Goal: Task Accomplishment & Management: Manage account settings

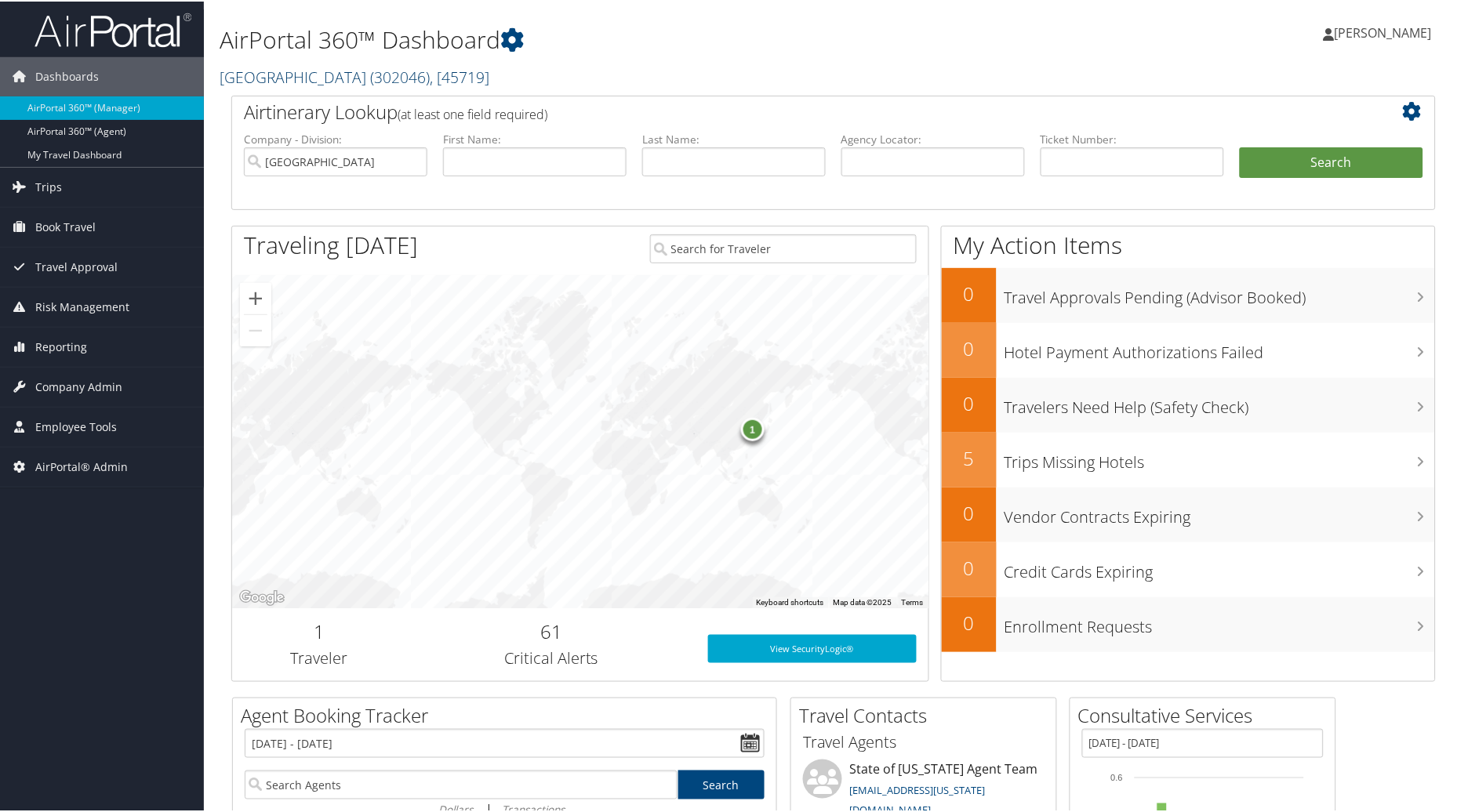
click at [331, 74] on link "Pacific Lutheran University ( 302046 ) , [ 45719 ]" at bounding box center [354, 75] width 270 height 21
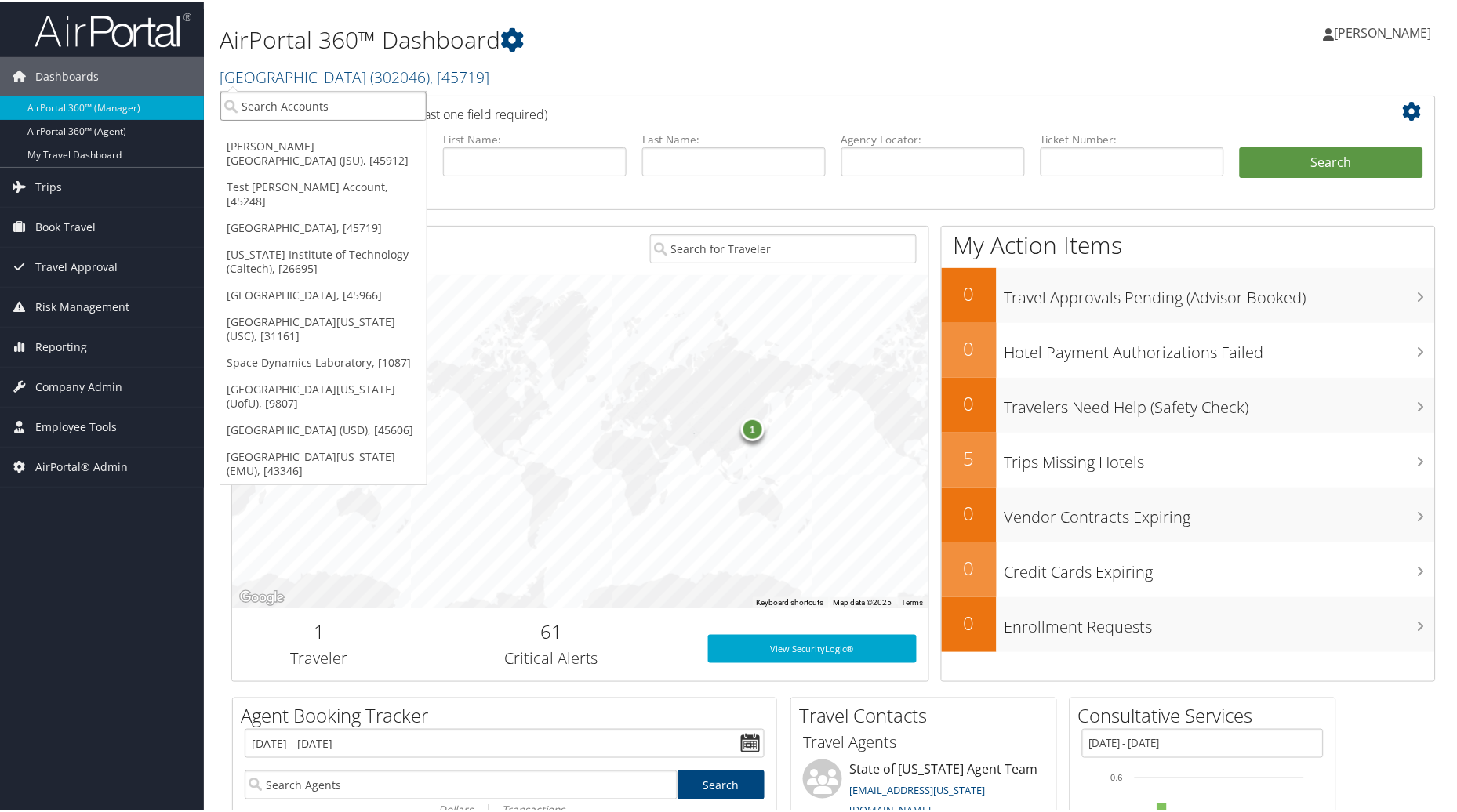
click at [286, 109] on input "search" at bounding box center [323, 104] width 206 height 29
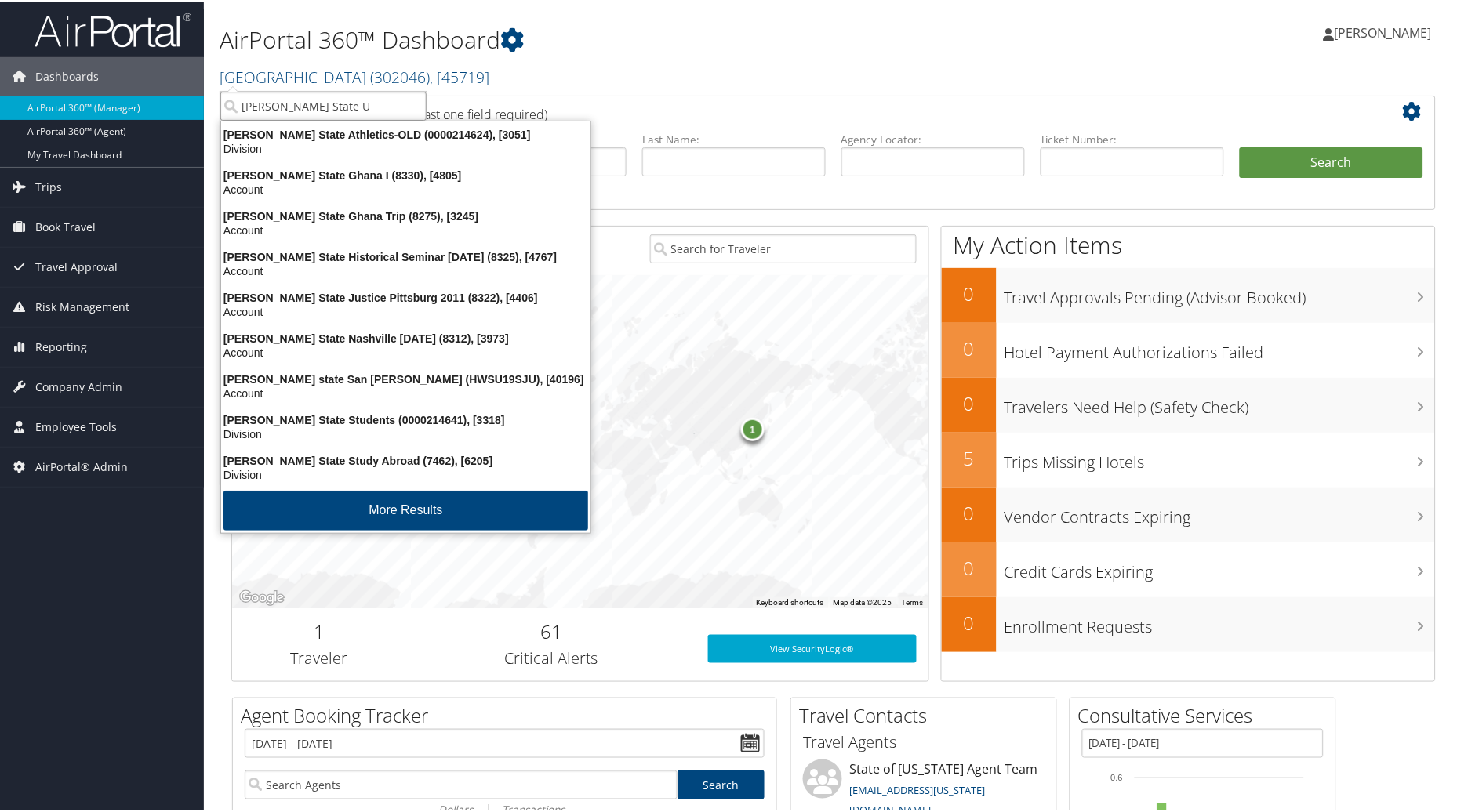
type input "Weber State Un"
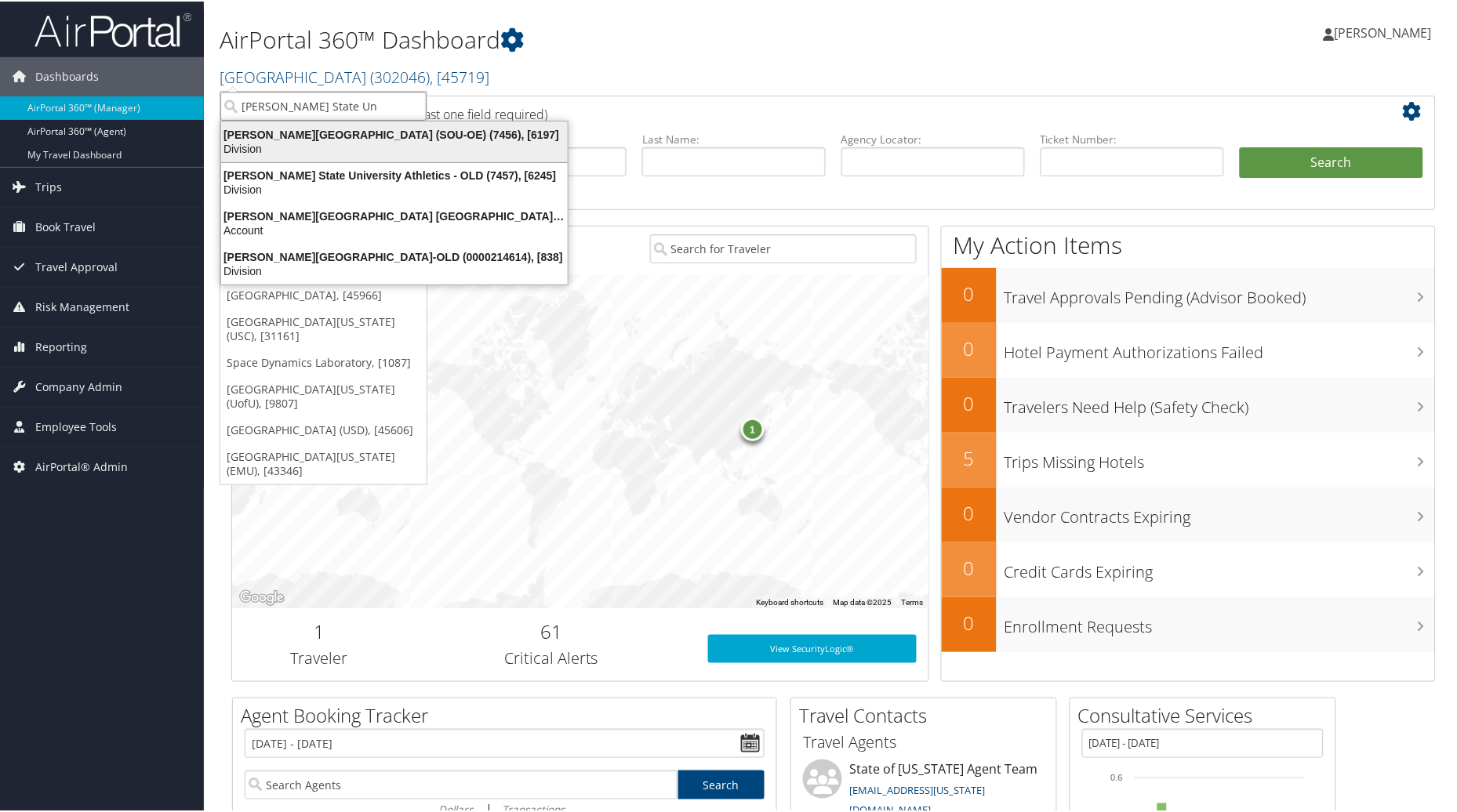
click at [308, 135] on div "Weber State University (SOU-OE) (7456), [6197]" at bounding box center [395, 133] width 366 height 14
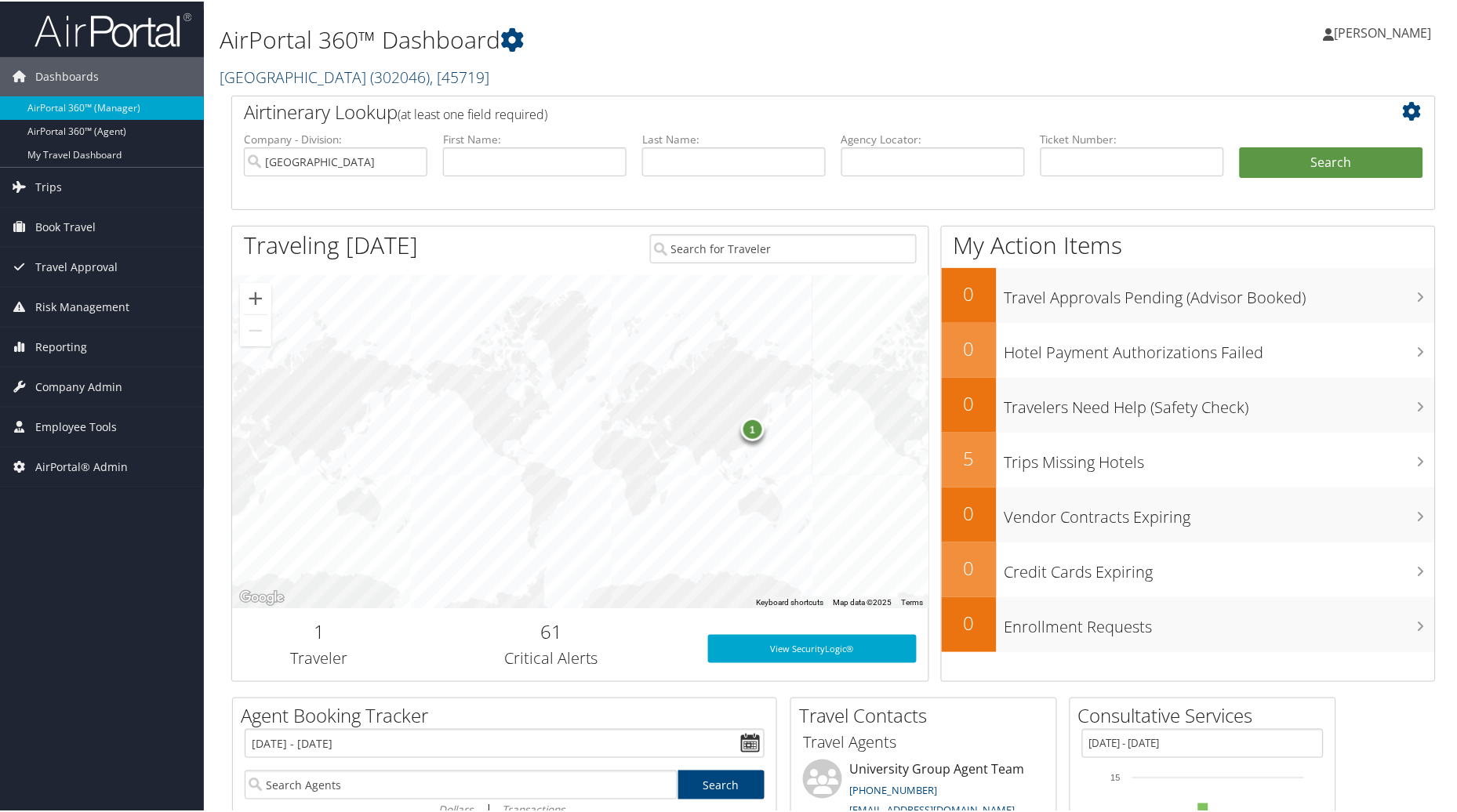
click at [392, 72] on link "Pacific Lutheran University ( 302046 ) , [ 45719 ]" at bounding box center [354, 75] width 270 height 21
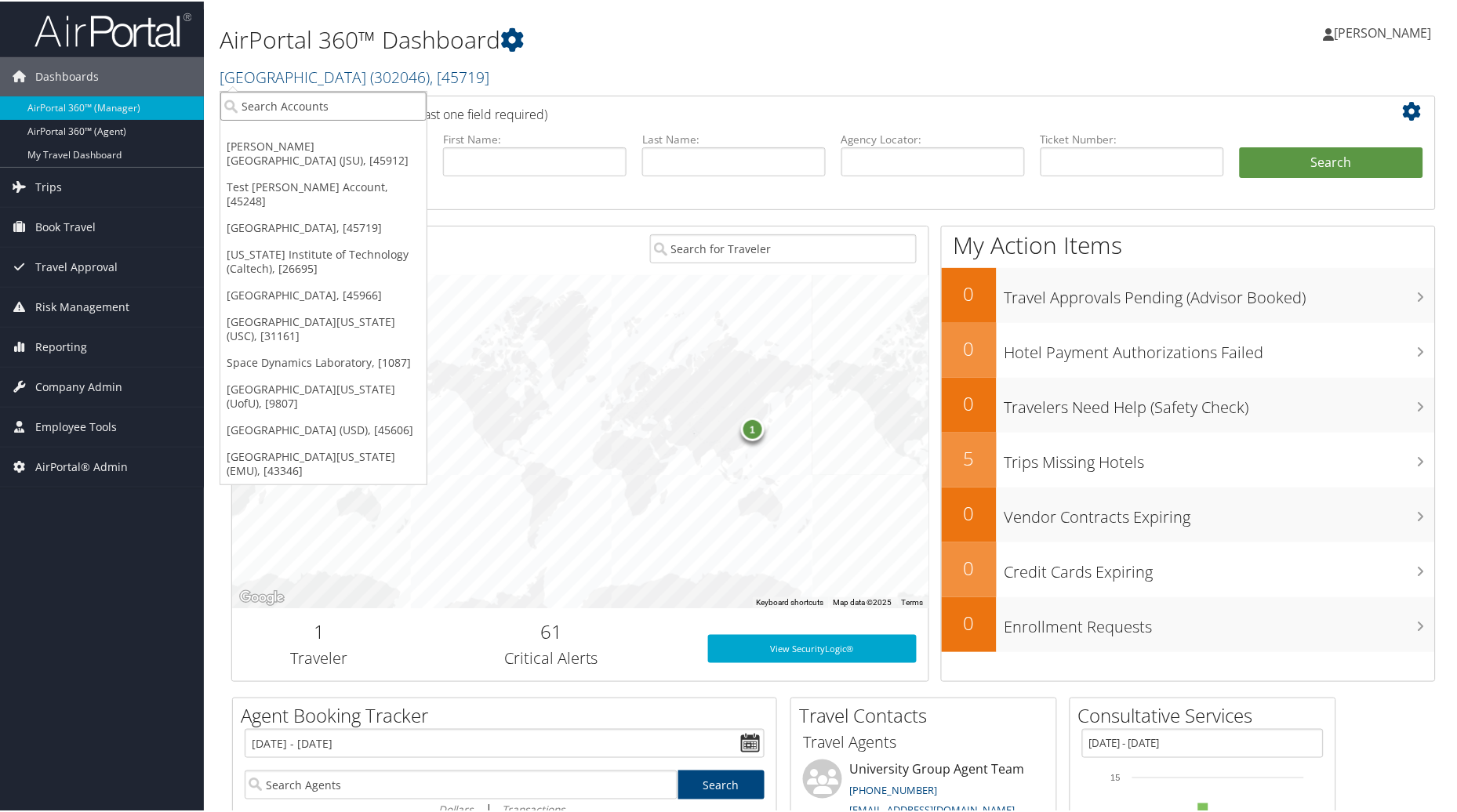
click at [277, 107] on input "search" at bounding box center [323, 104] width 206 height 29
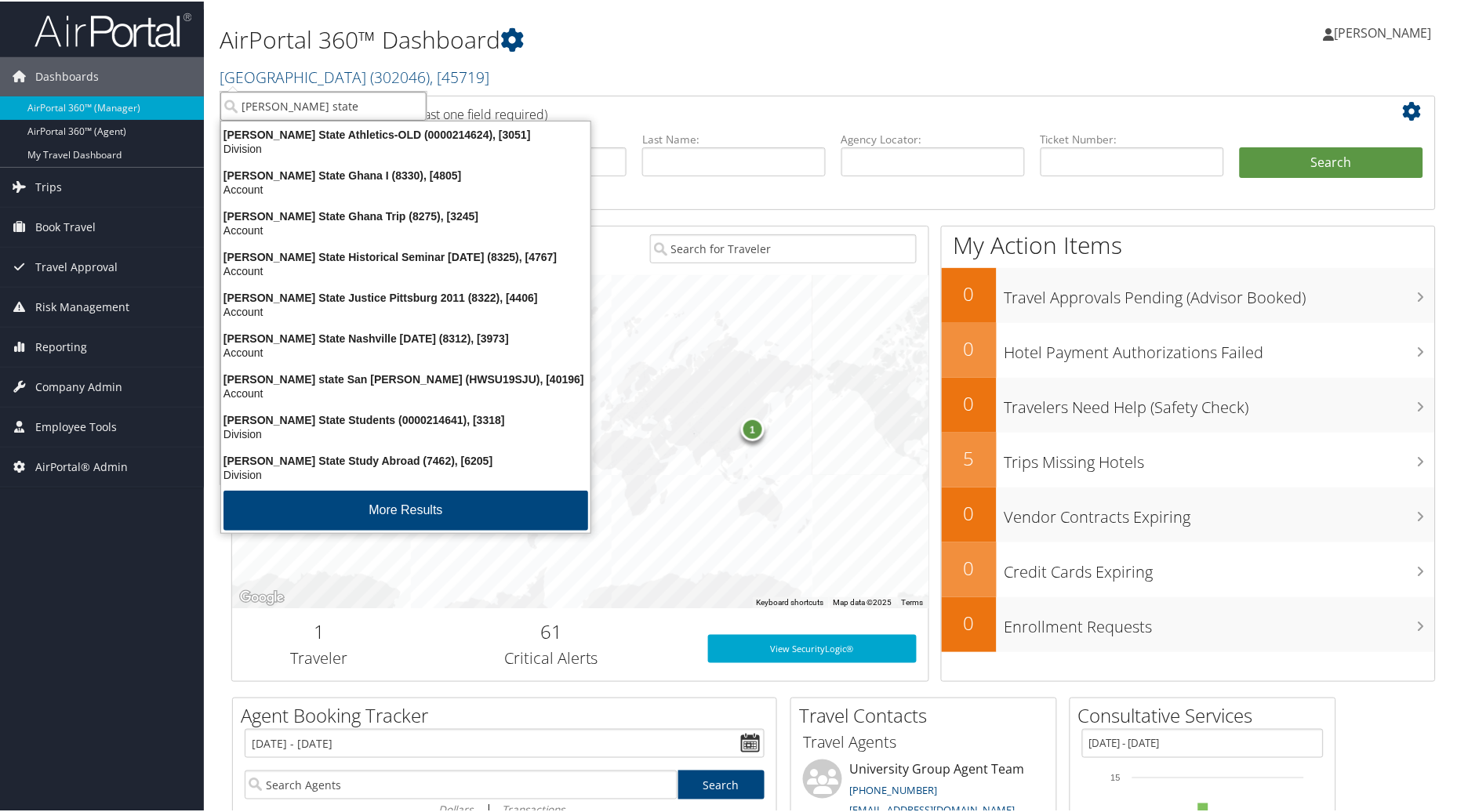
type input "Weber state"
drag, startPoint x: 337, startPoint y: 98, endPoint x: 177, endPoint y: 98, distance: 160.0
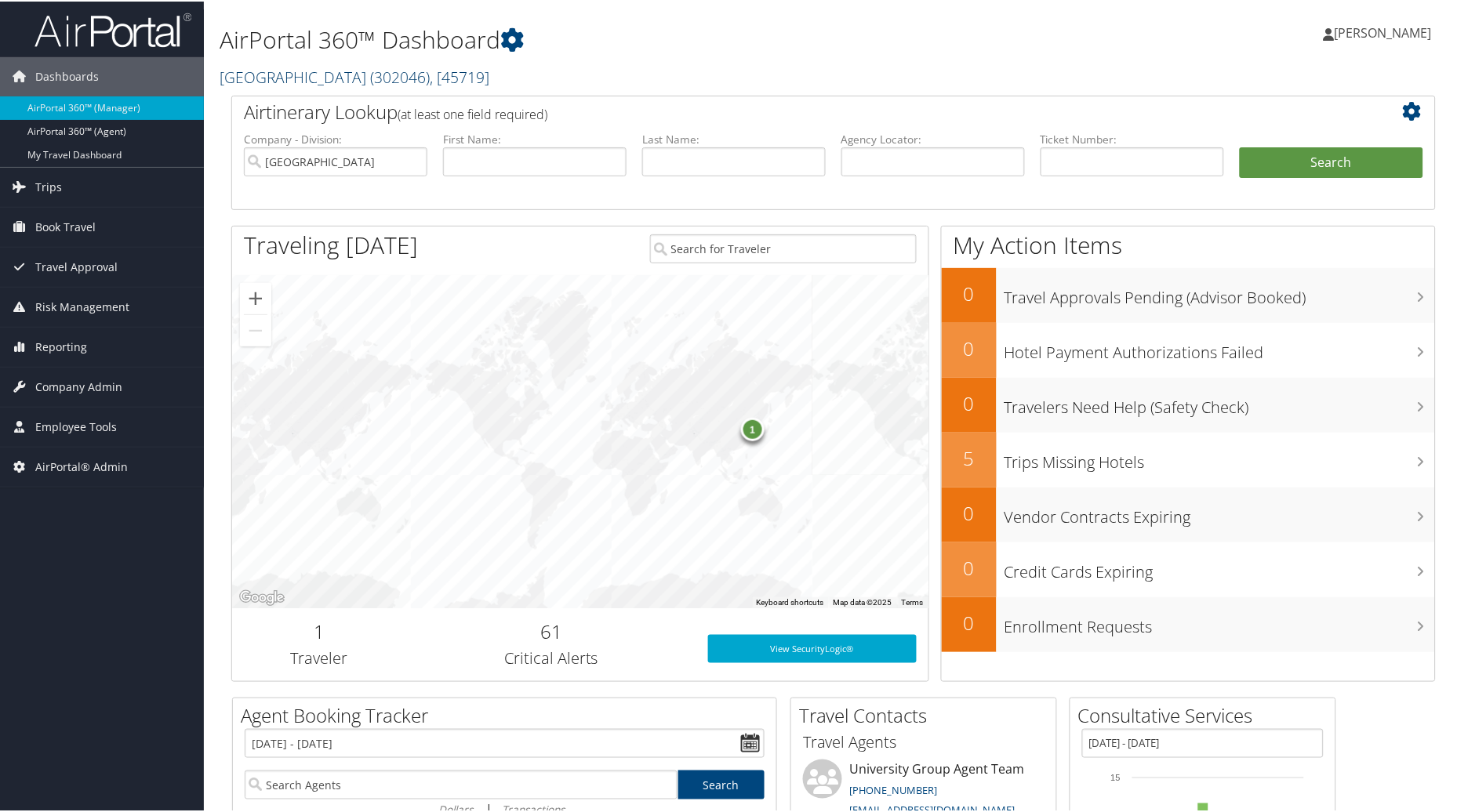
click at [232, 73] on link "Pacific Lutheran University ( 302046 ) , [ 45719 ]" at bounding box center [354, 75] width 270 height 21
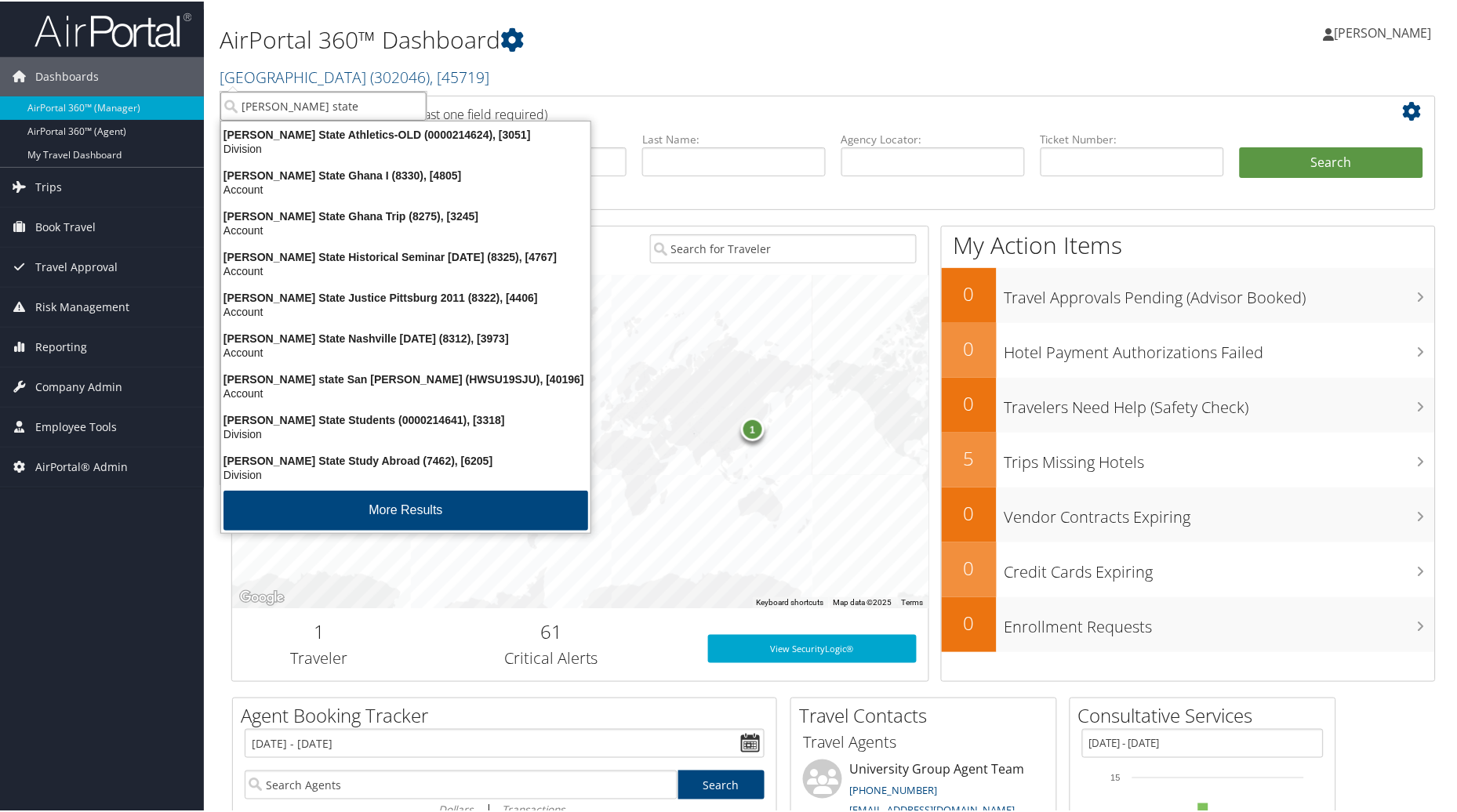
drag, startPoint x: 312, startPoint y: 108, endPoint x: 206, endPoint y: 107, distance: 106.0
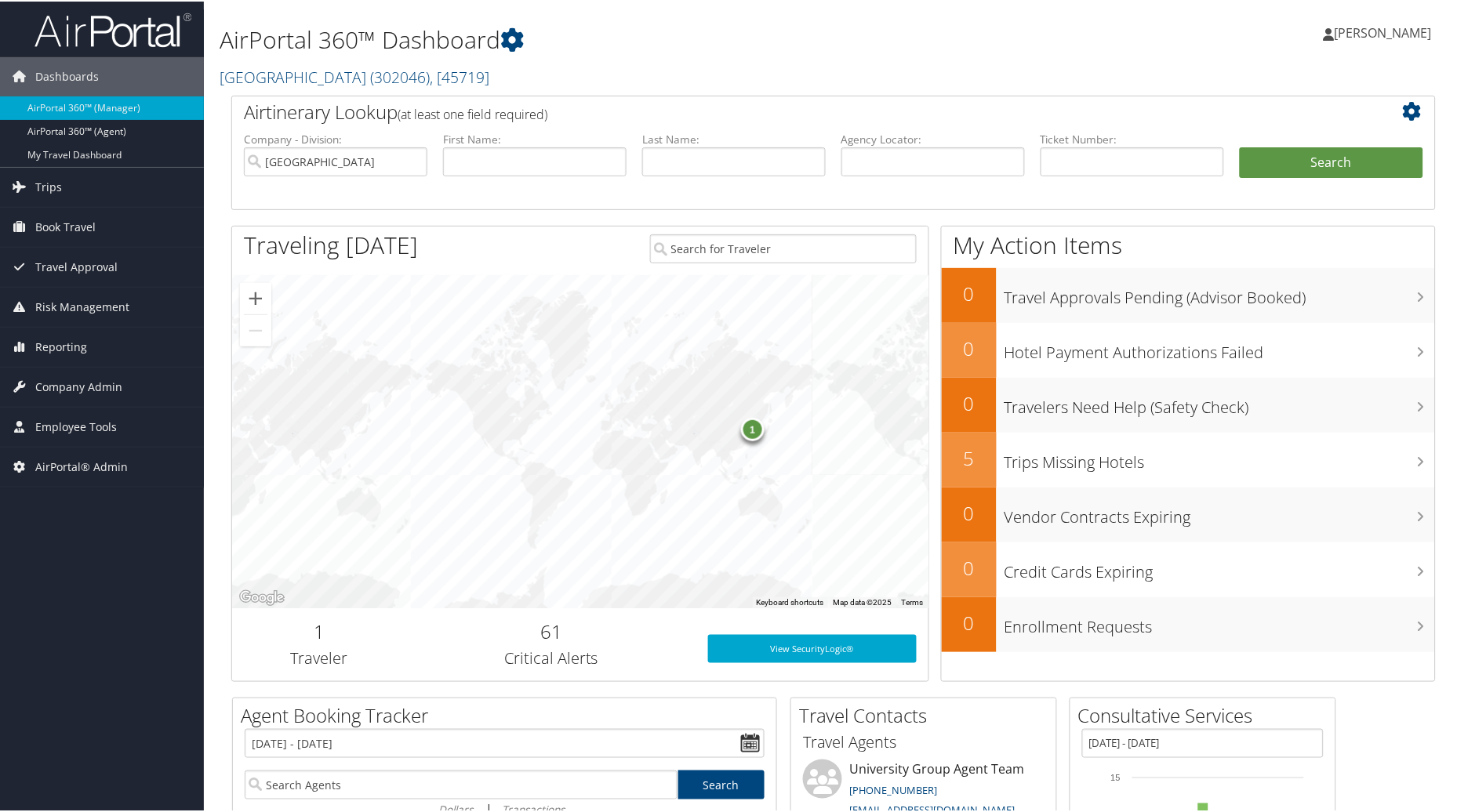
click at [480, 63] on h2 "Pacific Lutheran University ( 302046 ) , [ 45719 ]" at bounding box center [629, 74] width 818 height 27
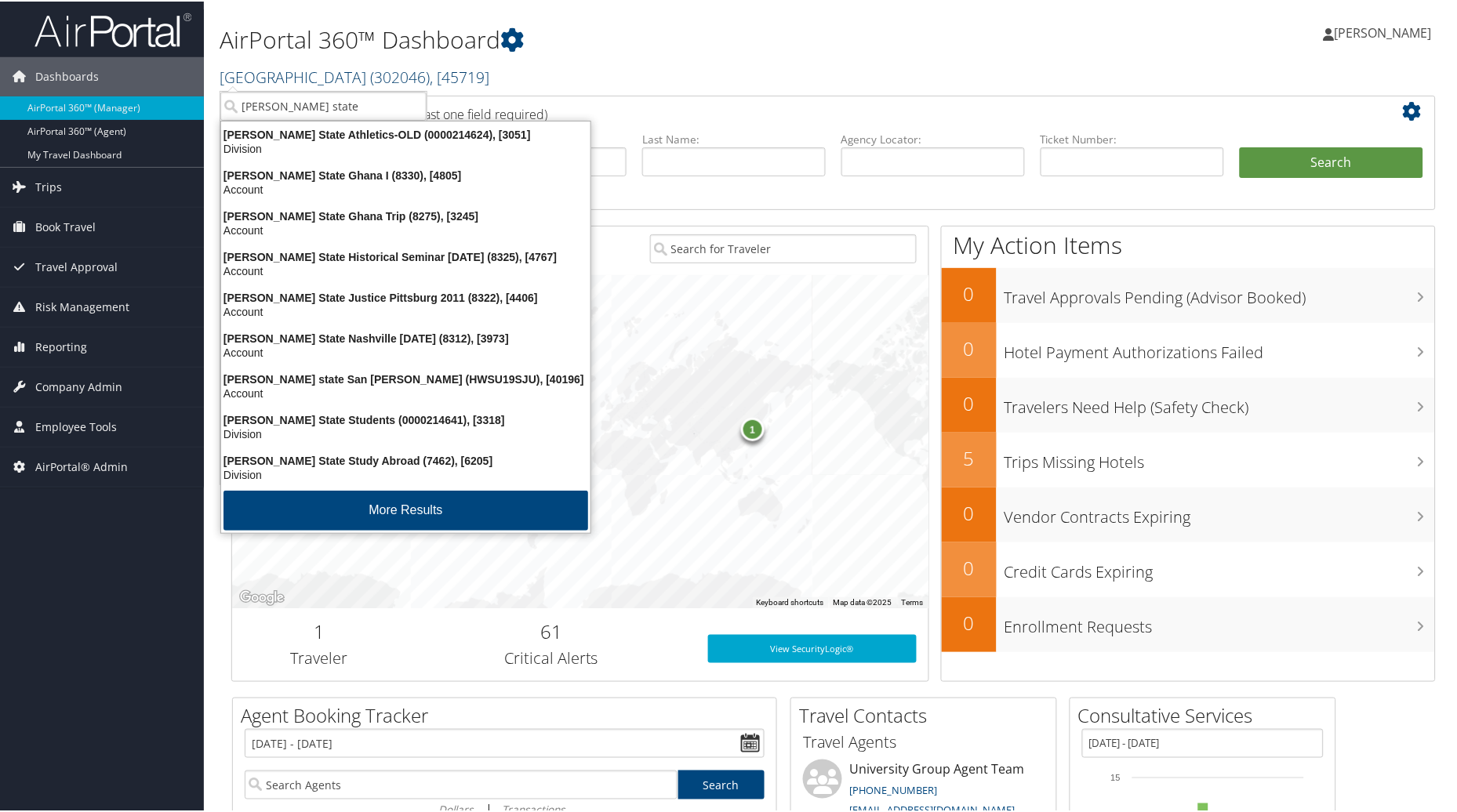
click at [483, 76] on span ", [ 45719 ]" at bounding box center [459, 75] width 59 height 21
drag, startPoint x: 331, startPoint y: 108, endPoint x: 150, endPoint y: 108, distance: 181.0
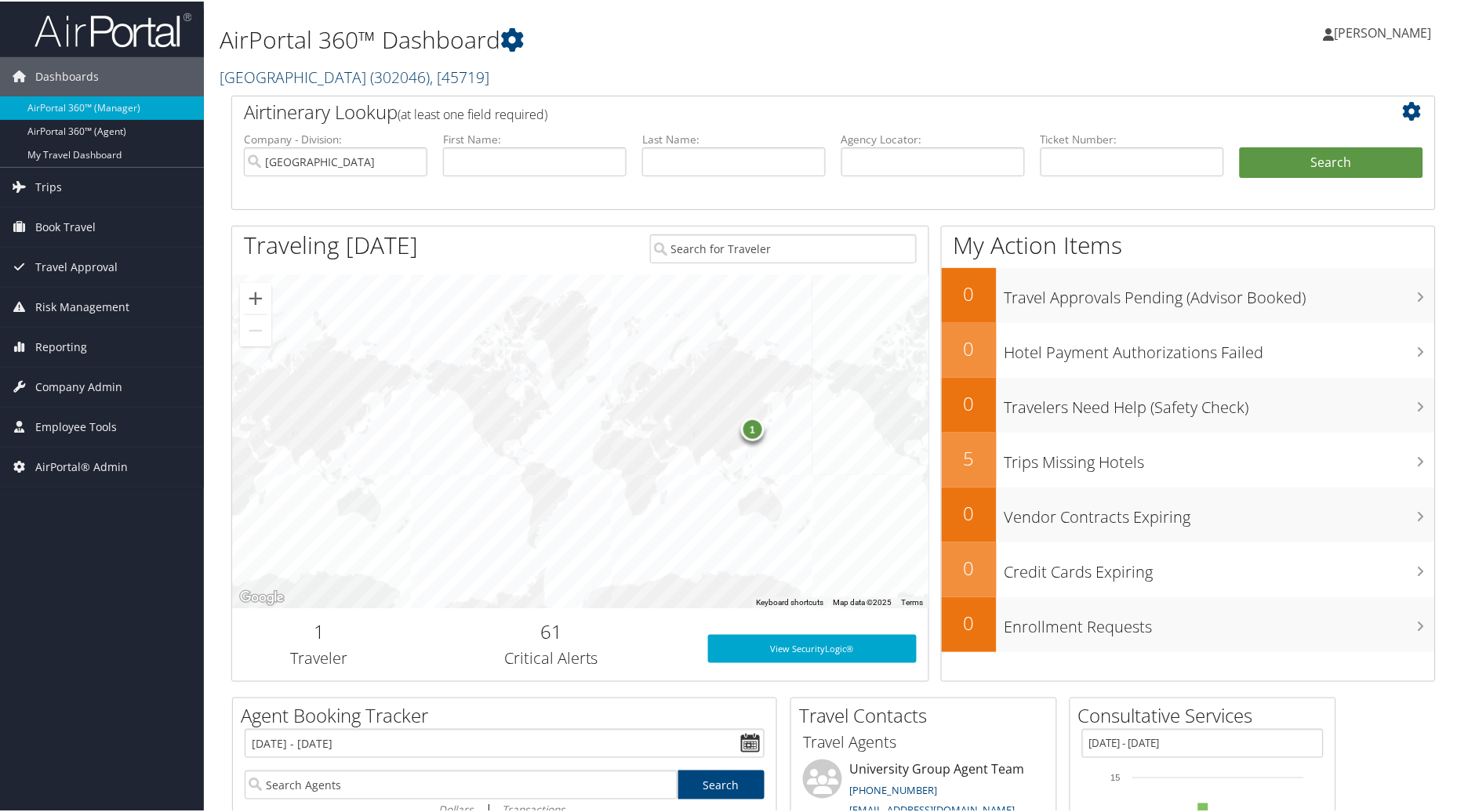
click at [235, 71] on link "Pacific Lutheran University ( 302046 ) , [ 45719 ]" at bounding box center [354, 75] width 270 height 21
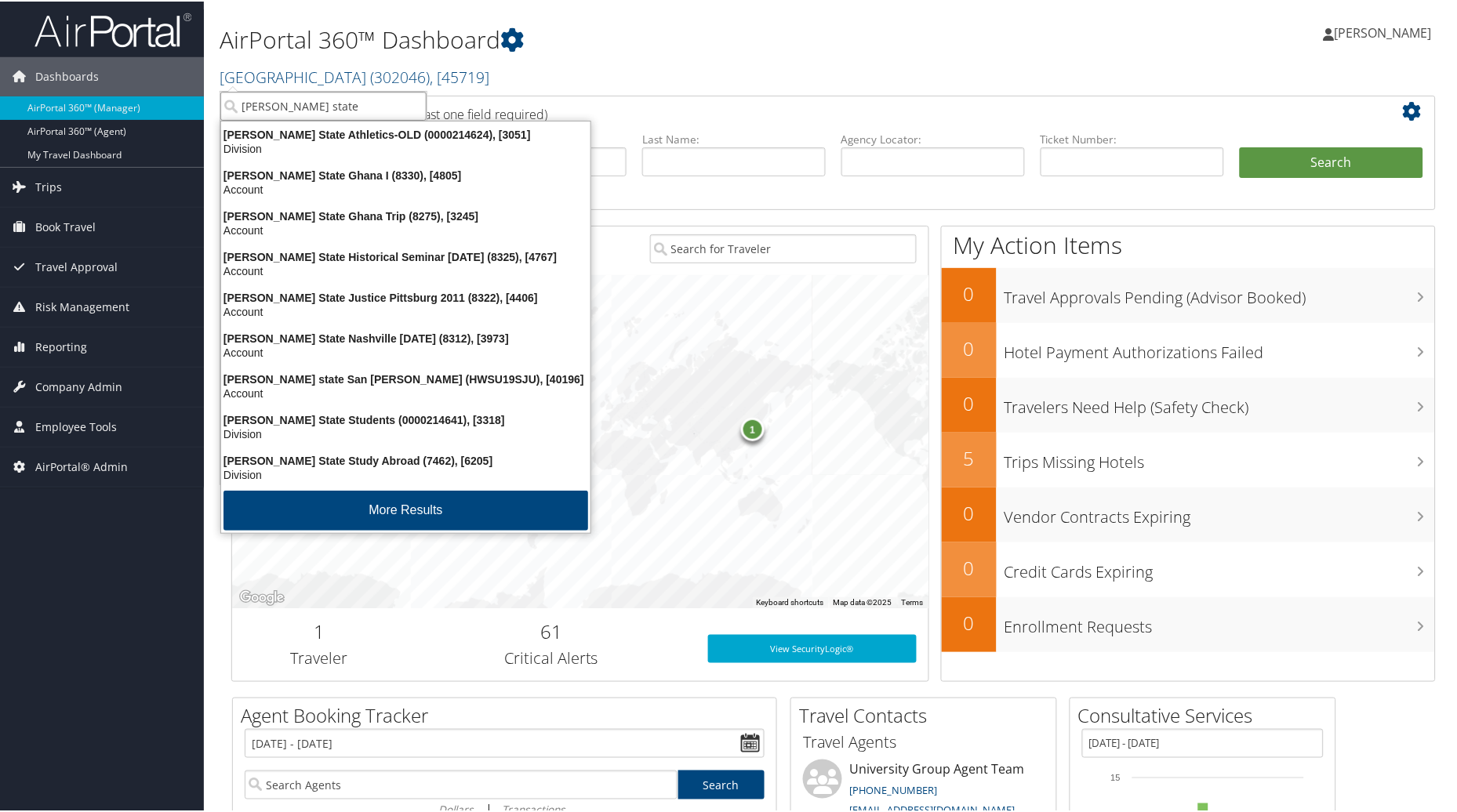
drag, startPoint x: 238, startPoint y: 103, endPoint x: 330, endPoint y: 104, distance: 92.0
click at [330, 104] on input "Weber state" at bounding box center [323, 104] width 206 height 29
type input "Weber State"
drag, startPoint x: 244, startPoint y: 103, endPoint x: 392, endPoint y: 112, distance: 148.3
click at [392, 112] on input "Weber State" at bounding box center [323, 104] width 206 height 29
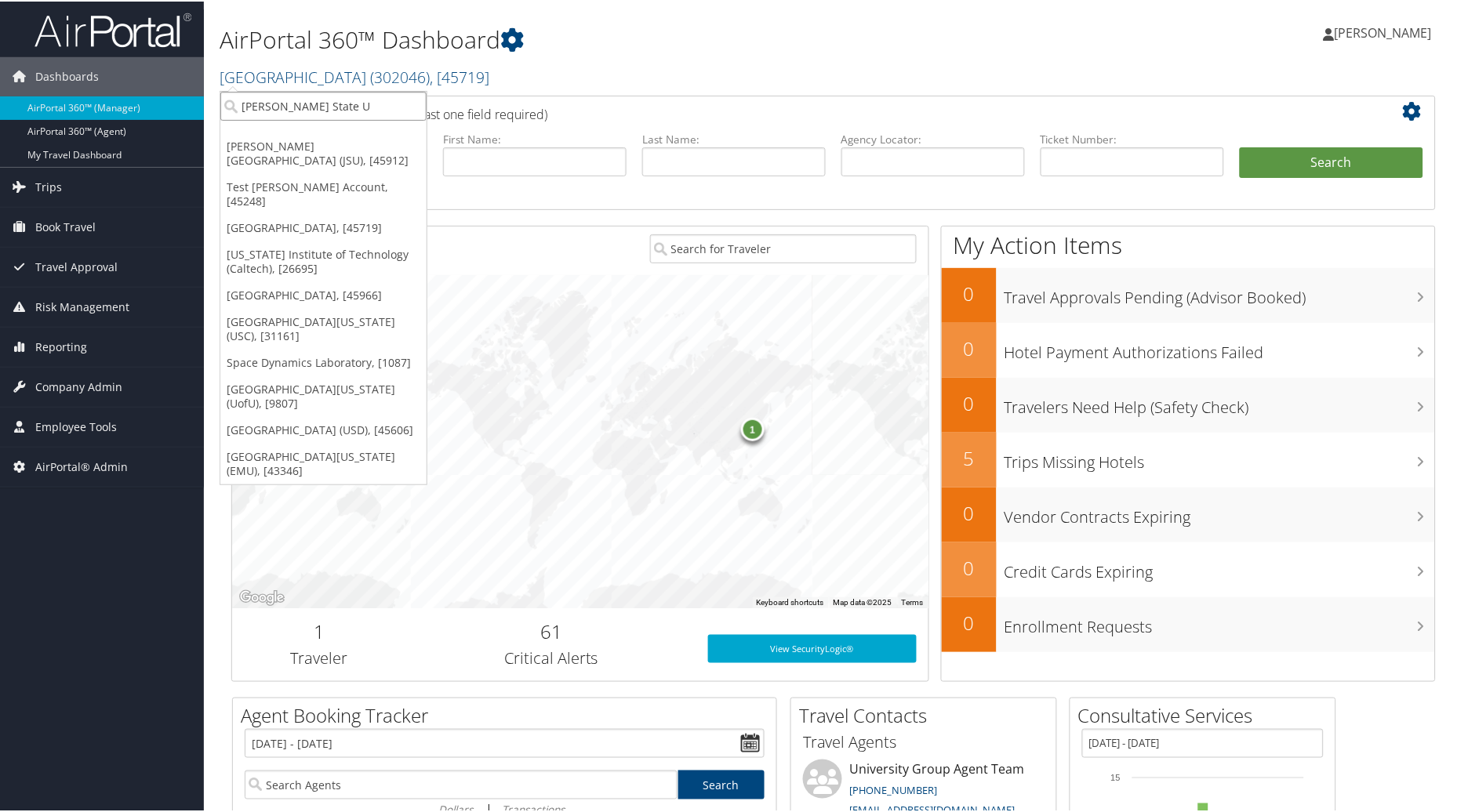
type input "Weber State Un"
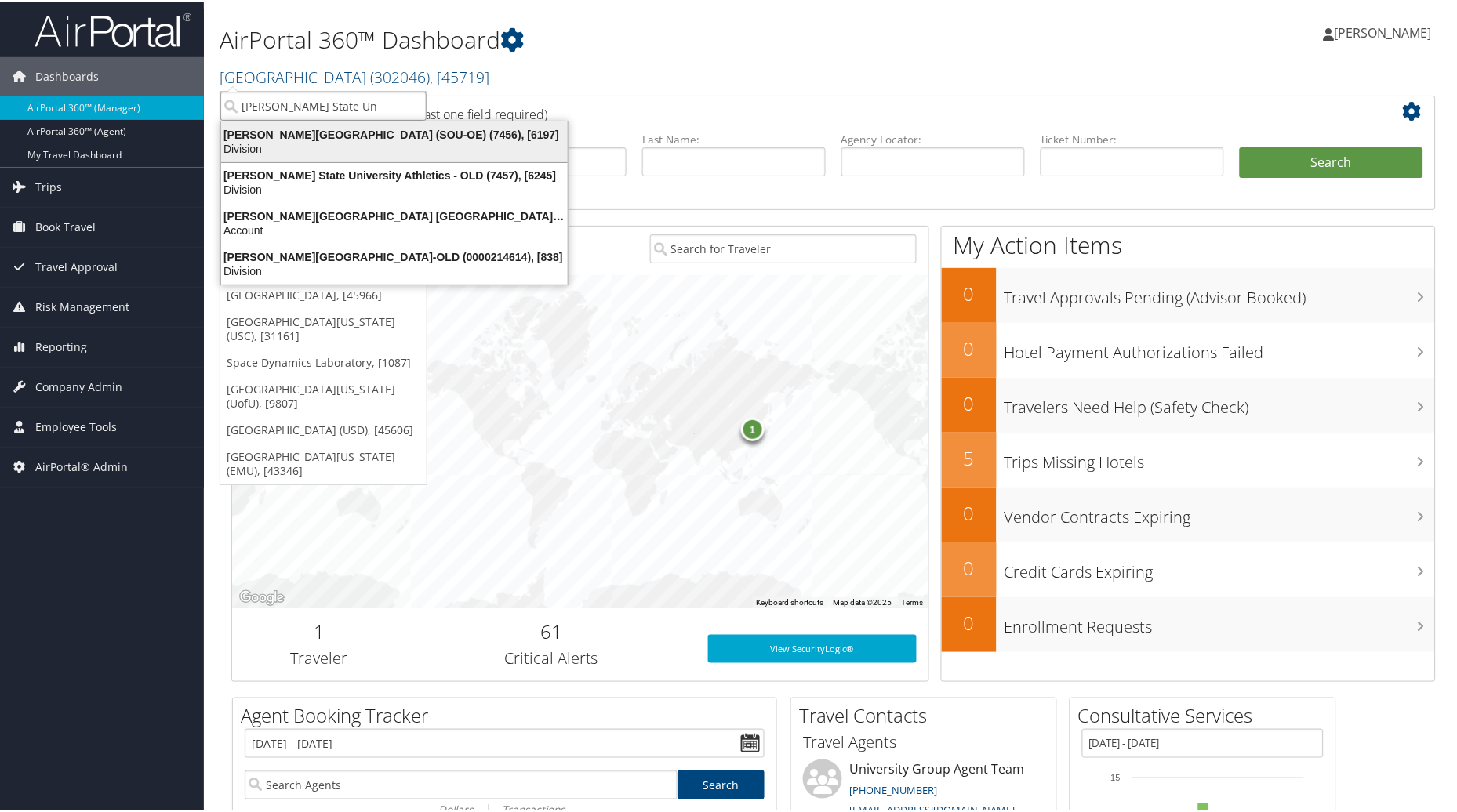
click at [341, 141] on div "Division" at bounding box center [395, 147] width 366 height 14
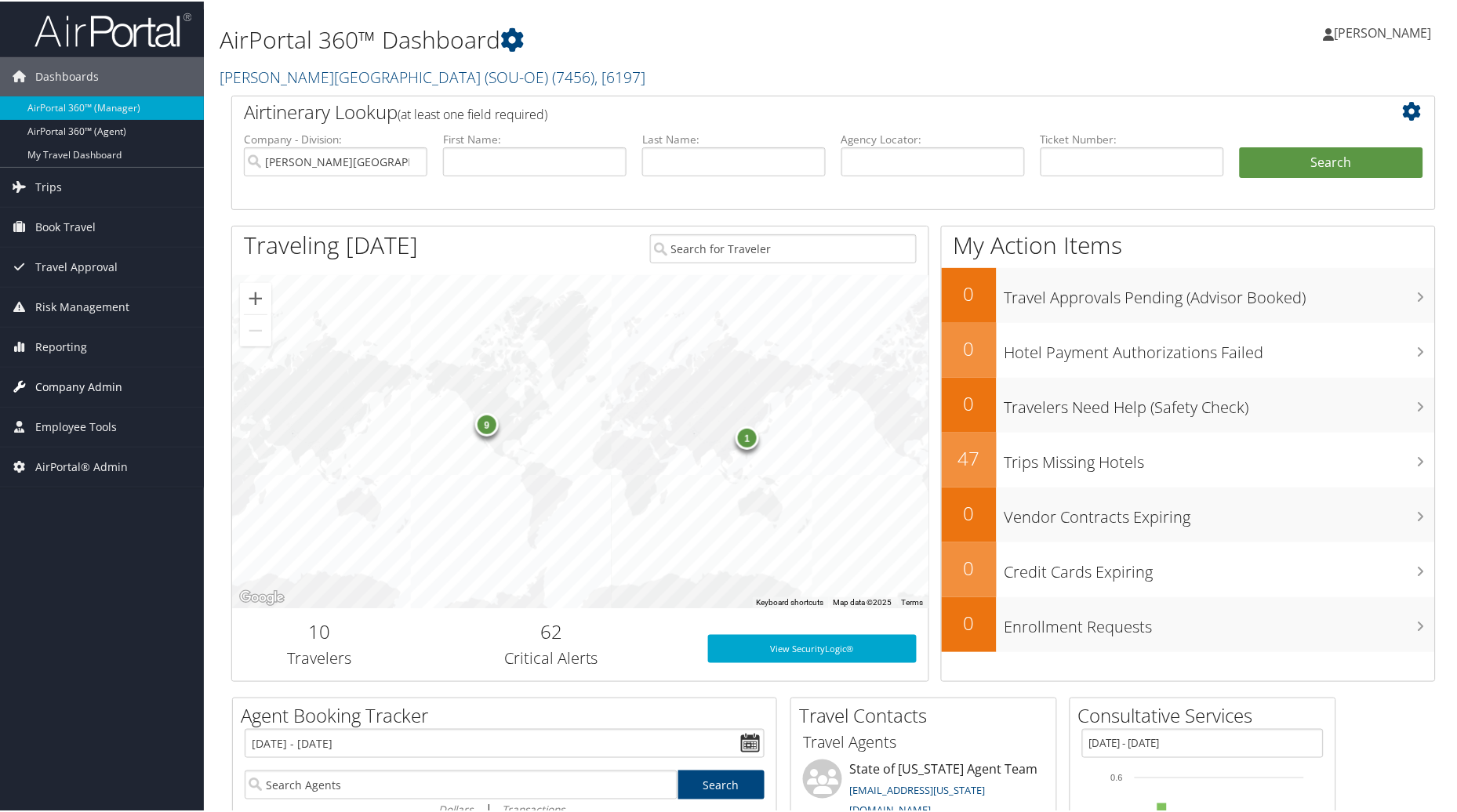
click at [83, 385] on span "Company Admin" at bounding box center [78, 386] width 87 height 39
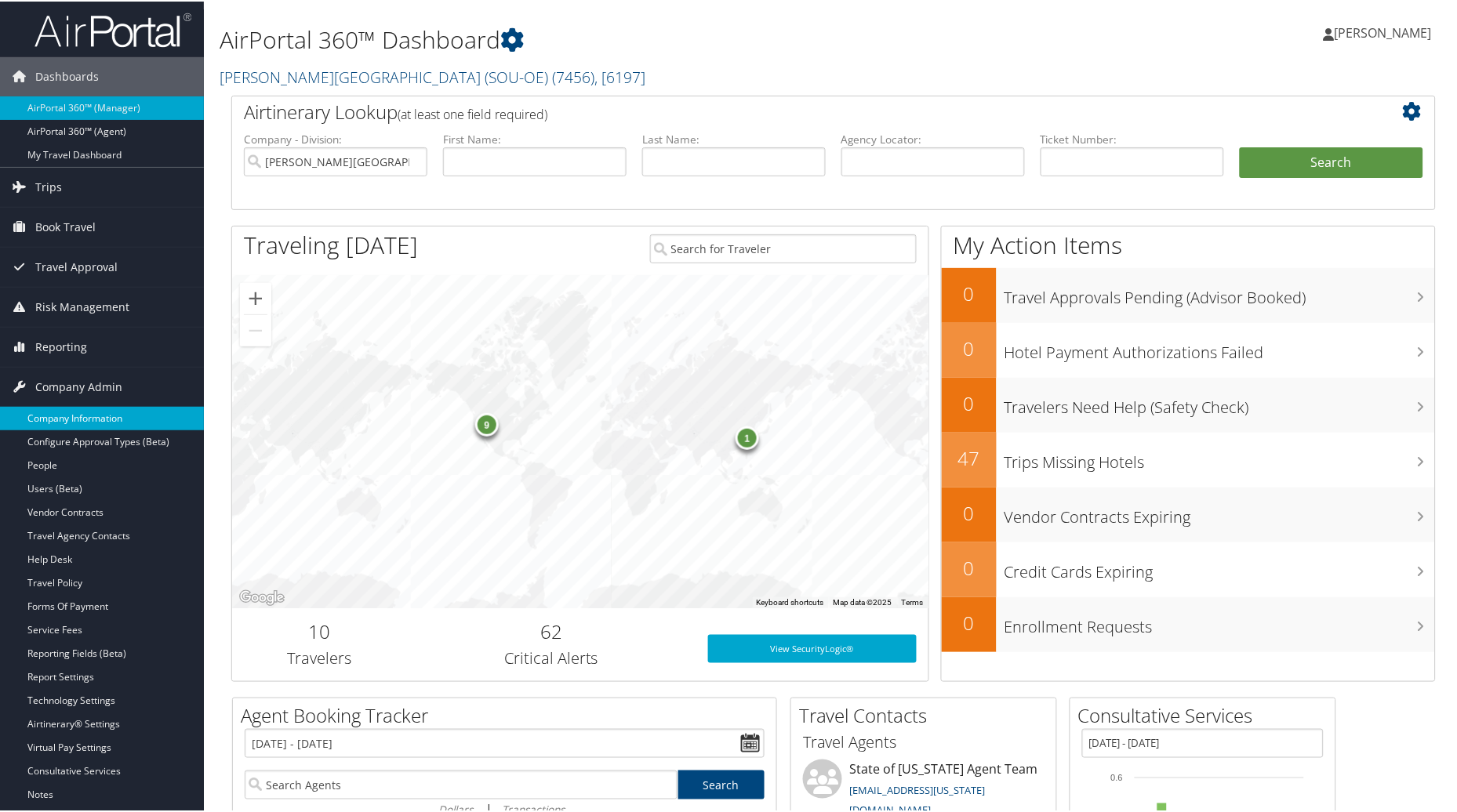
click at [104, 424] on link "Company Information" at bounding box center [102, 416] width 204 height 23
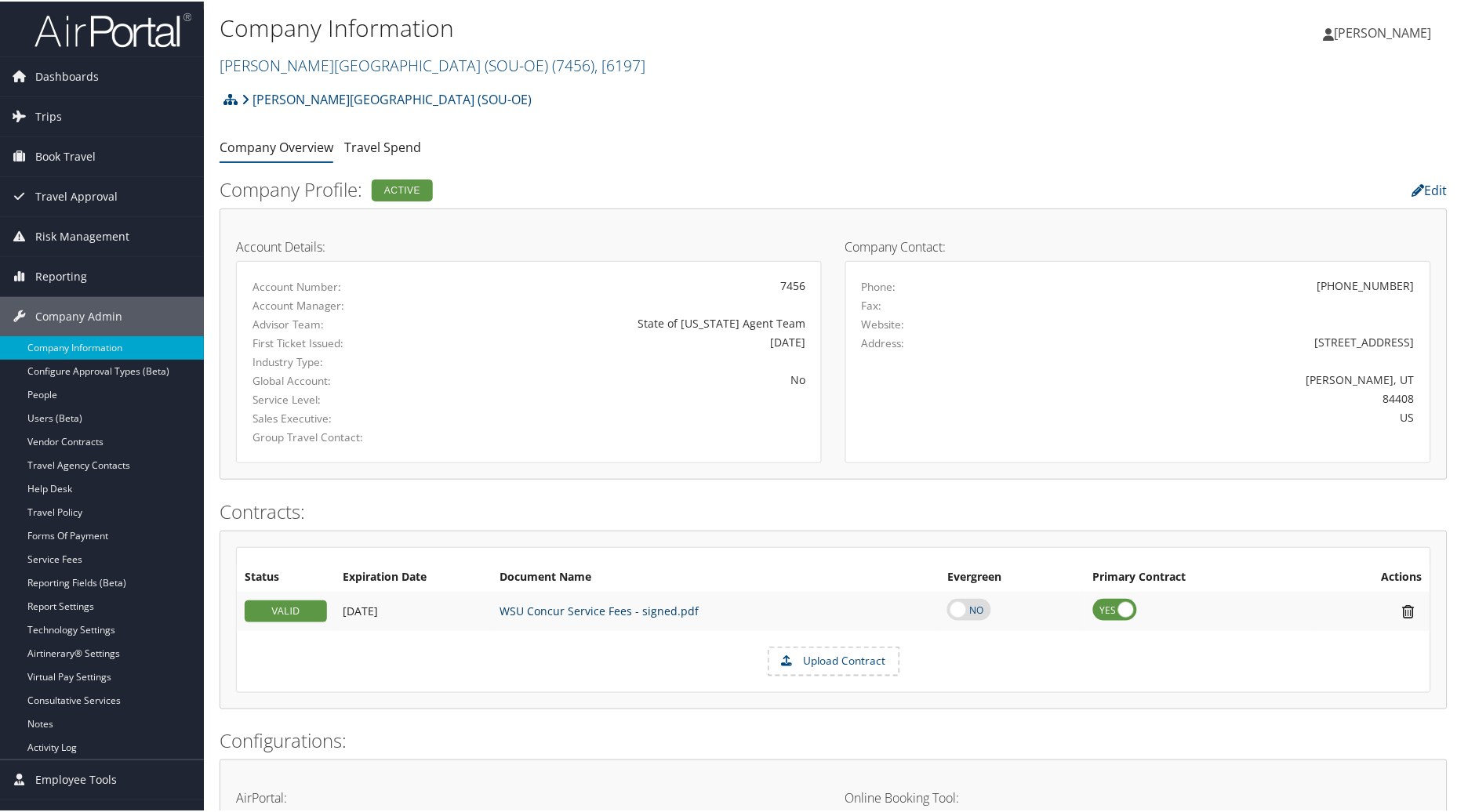
click at [561, 608] on link "WSU Concur Service Fees - signed.pdf" at bounding box center [599, 609] width 200 height 15
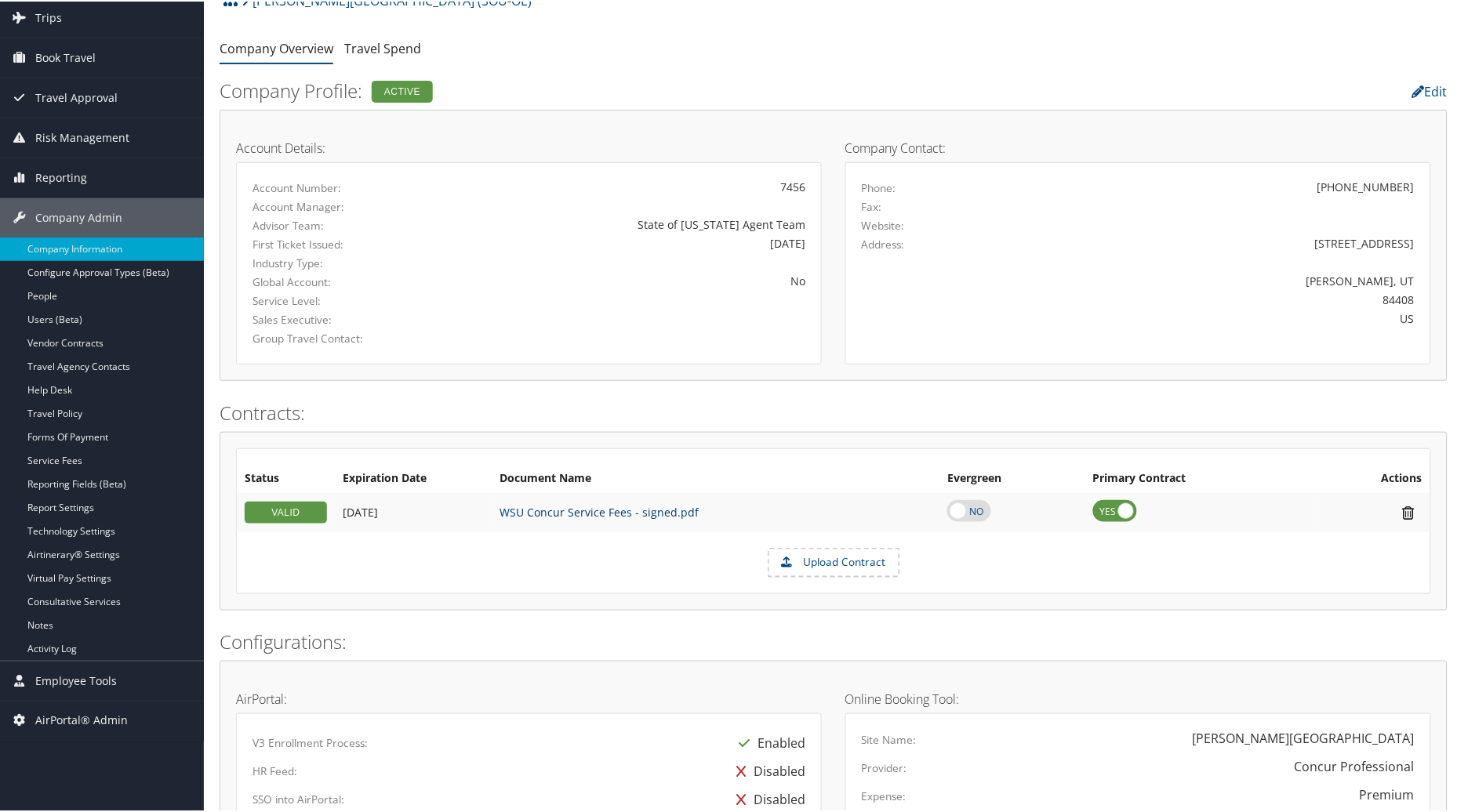
scroll to position [97, 0]
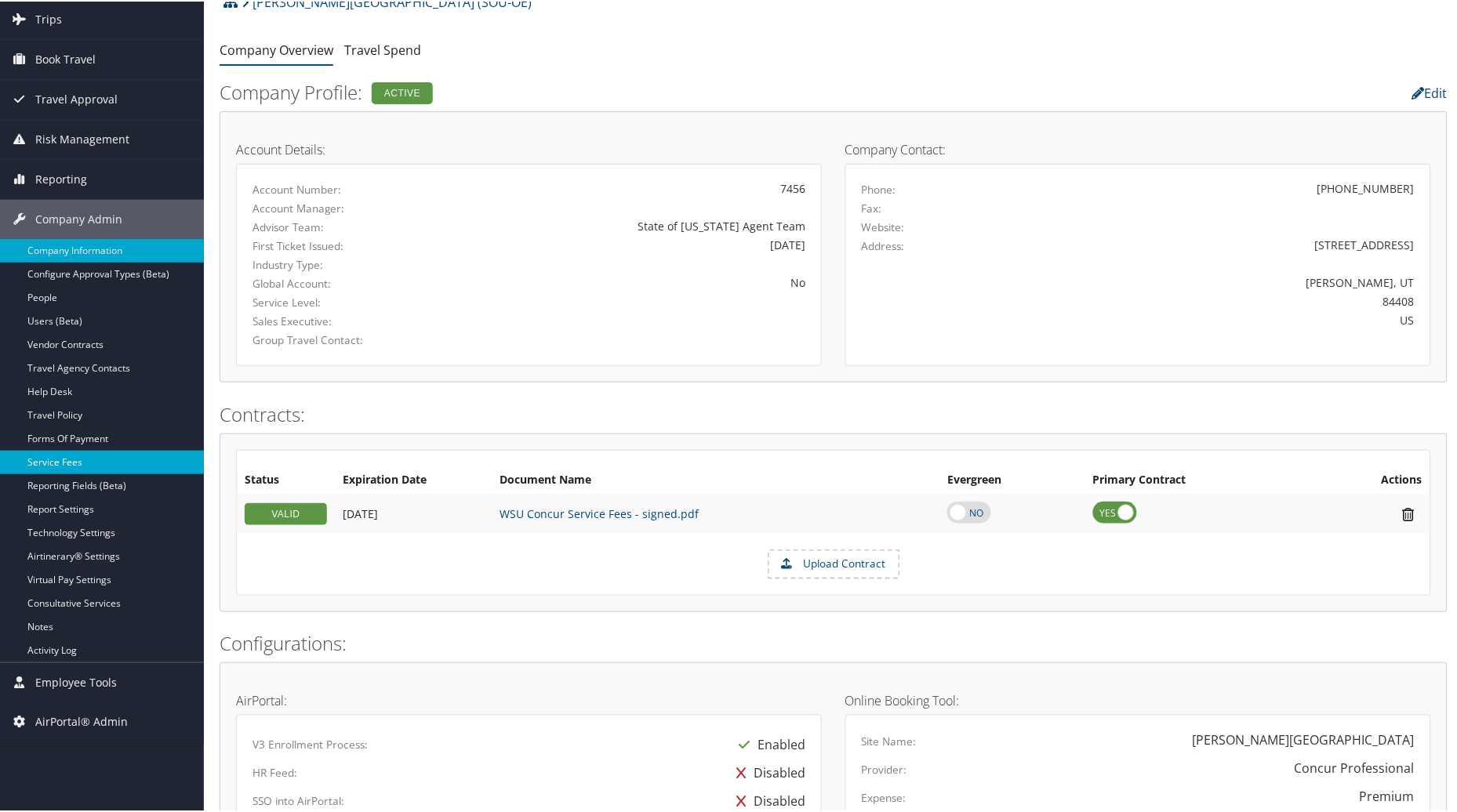
click at [49, 458] on link "Service Fees" at bounding box center [102, 461] width 204 height 23
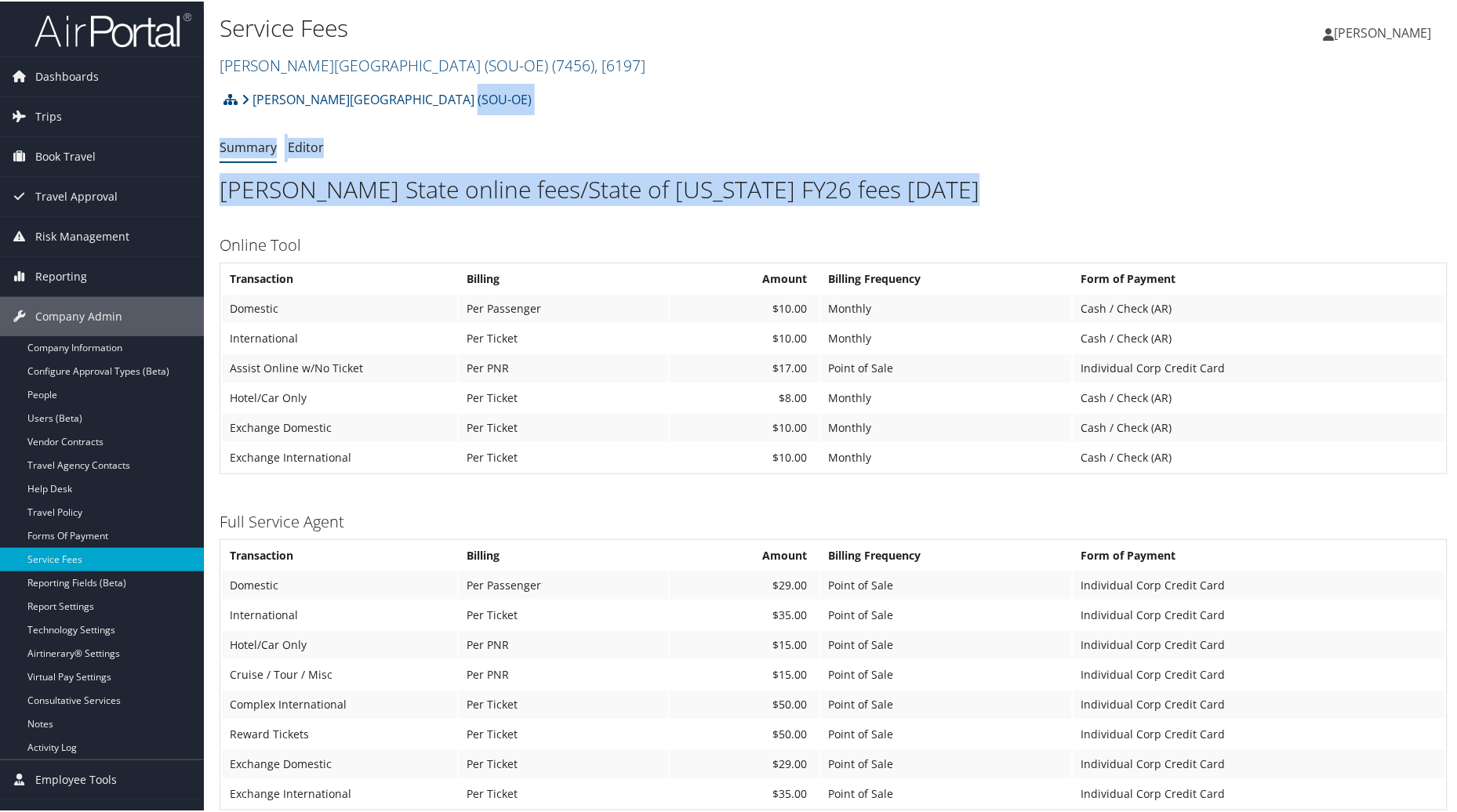
drag, startPoint x: 1456, startPoint y: 123, endPoint x: 1445, endPoint y: -69, distance: 192.3
click at [1445, 0] on html "Menu Dashboards ► AirPortal 360™ (Manager) AirPortal 360™ (Agent) My Travel Das…" at bounding box center [731, 406] width 1463 height 812
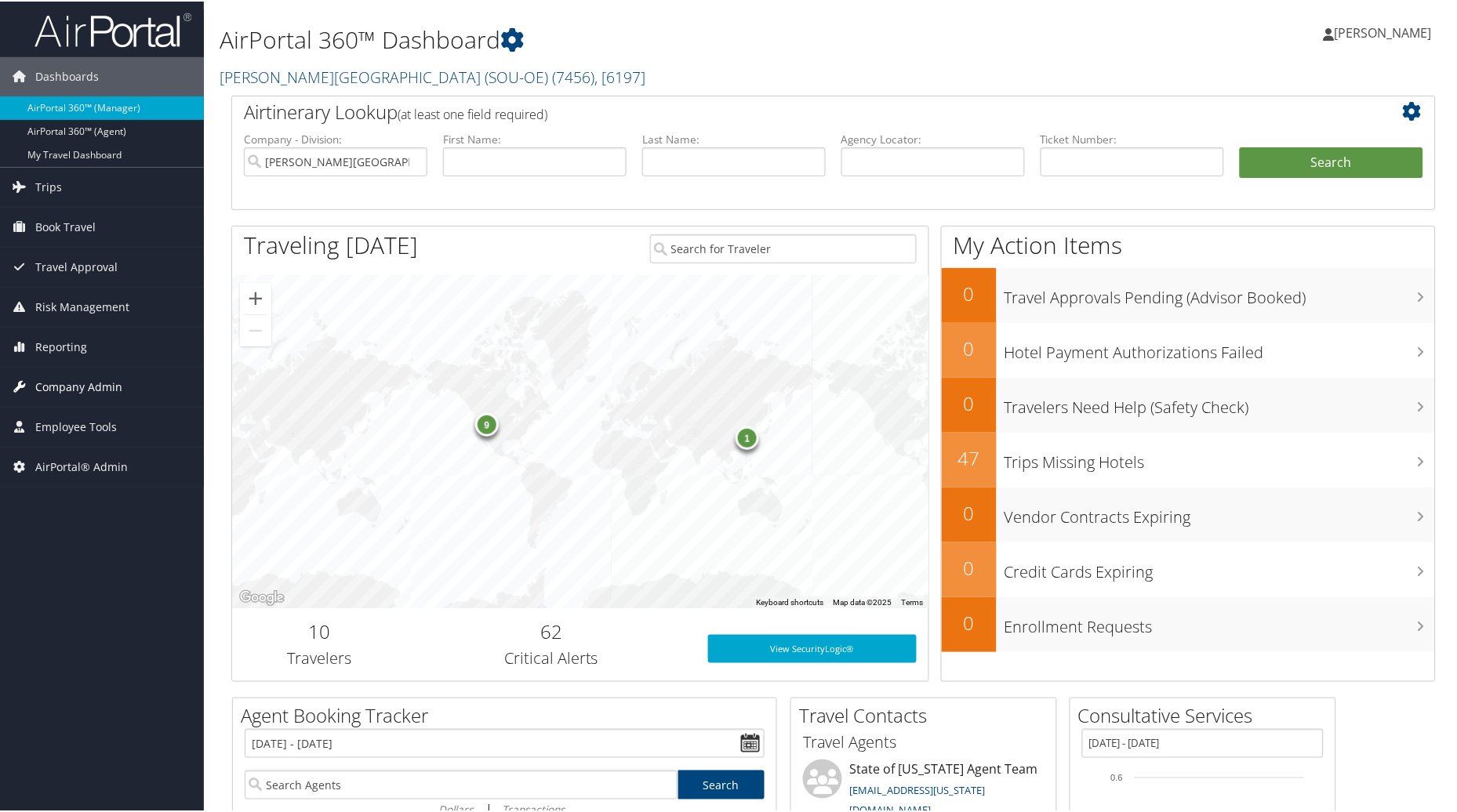
click at [50, 389] on span "Company Admin" at bounding box center [78, 386] width 87 height 39
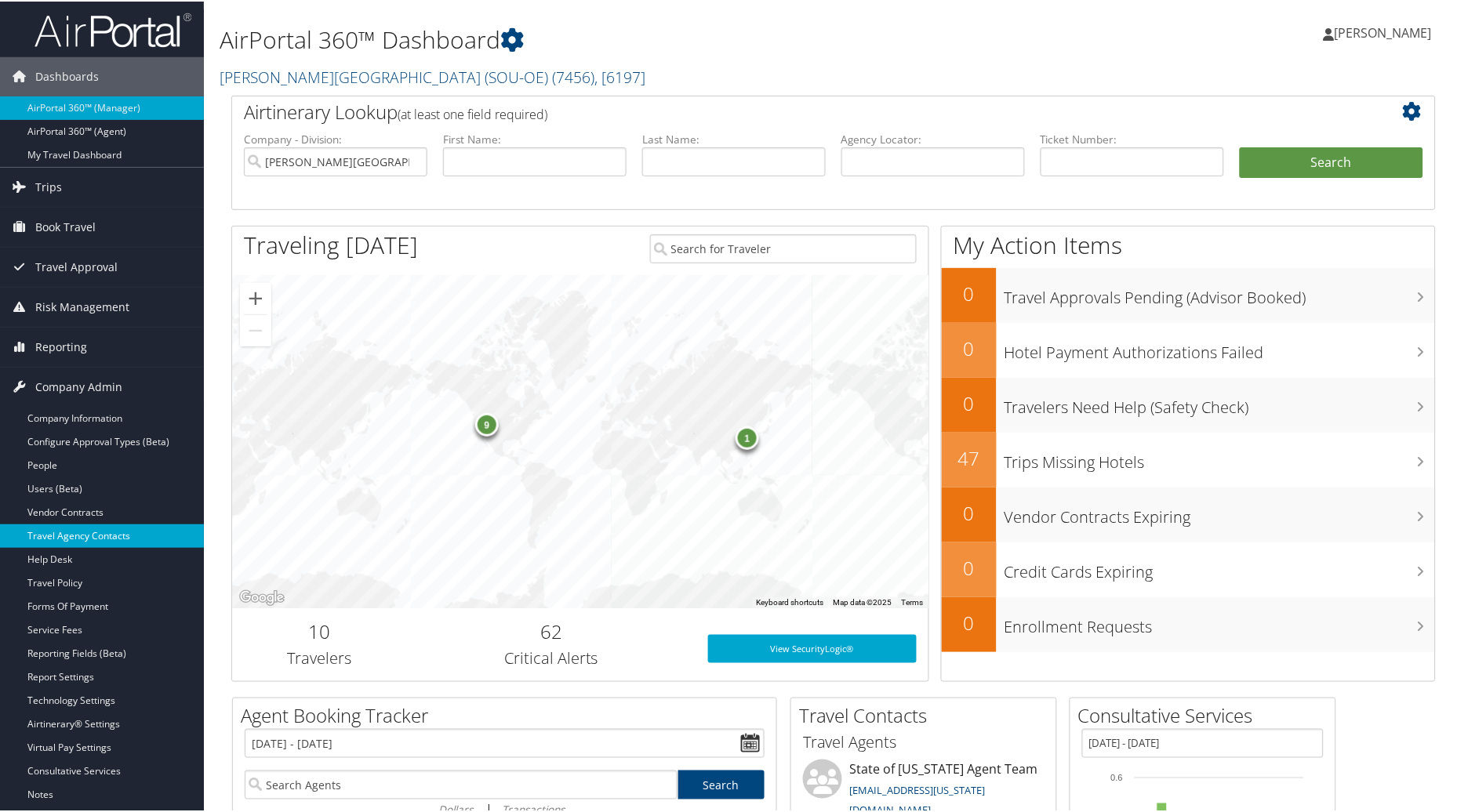
click at [63, 534] on link "Travel Agency Contacts" at bounding box center [102, 534] width 204 height 23
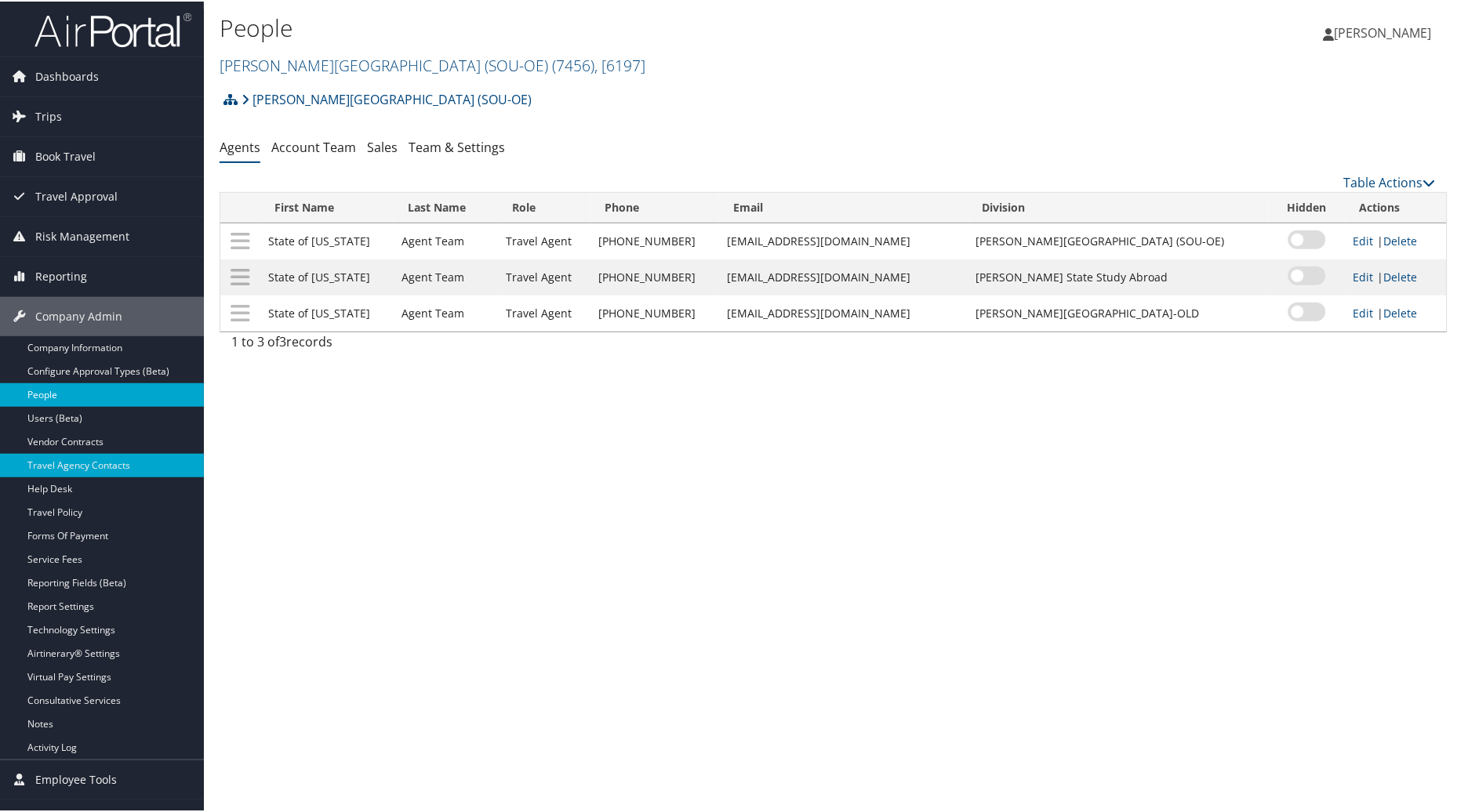
click at [58, 400] on link "People" at bounding box center [102, 393] width 204 height 23
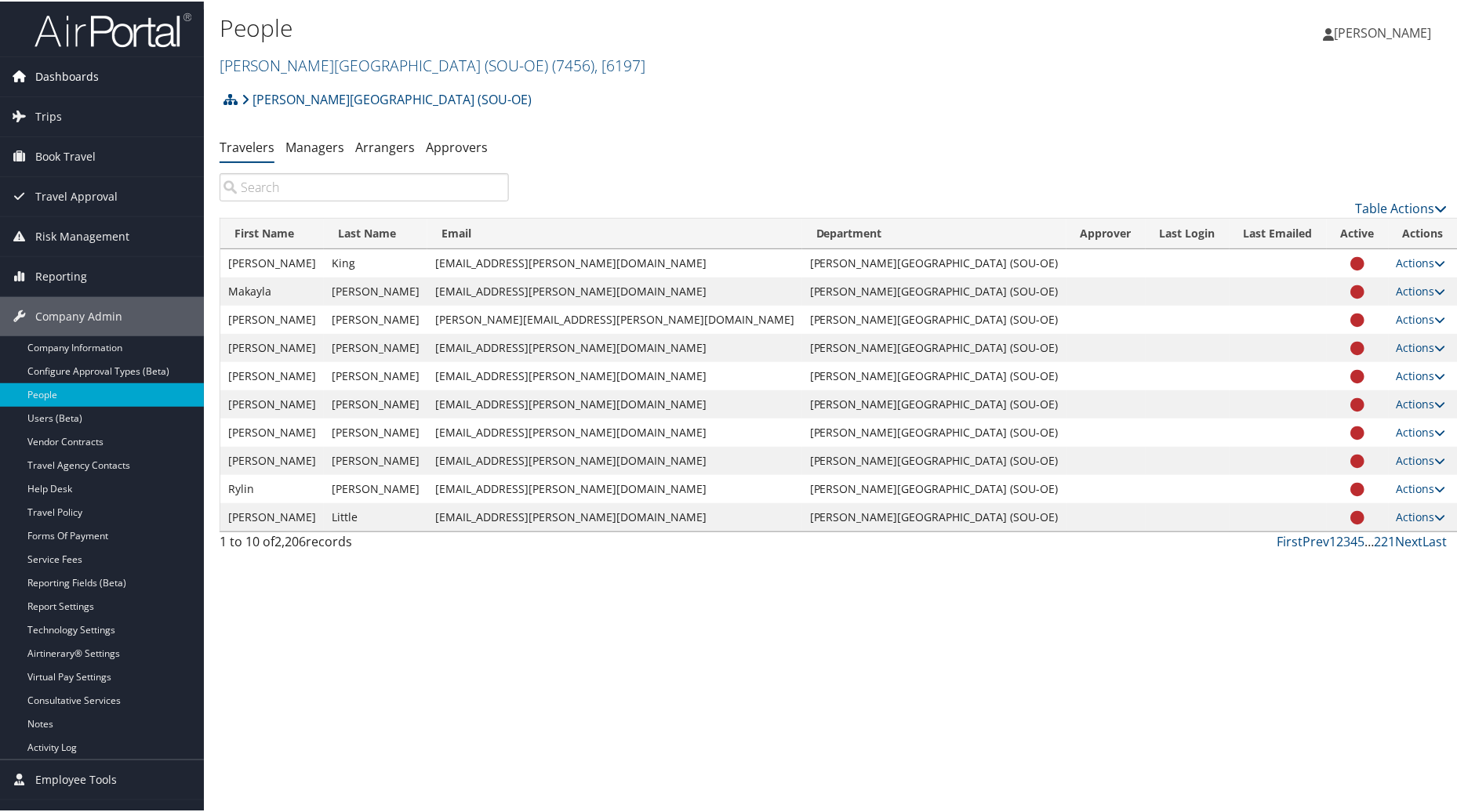
click at [57, 79] on span "Dashboards" at bounding box center [67, 75] width 63 height 39
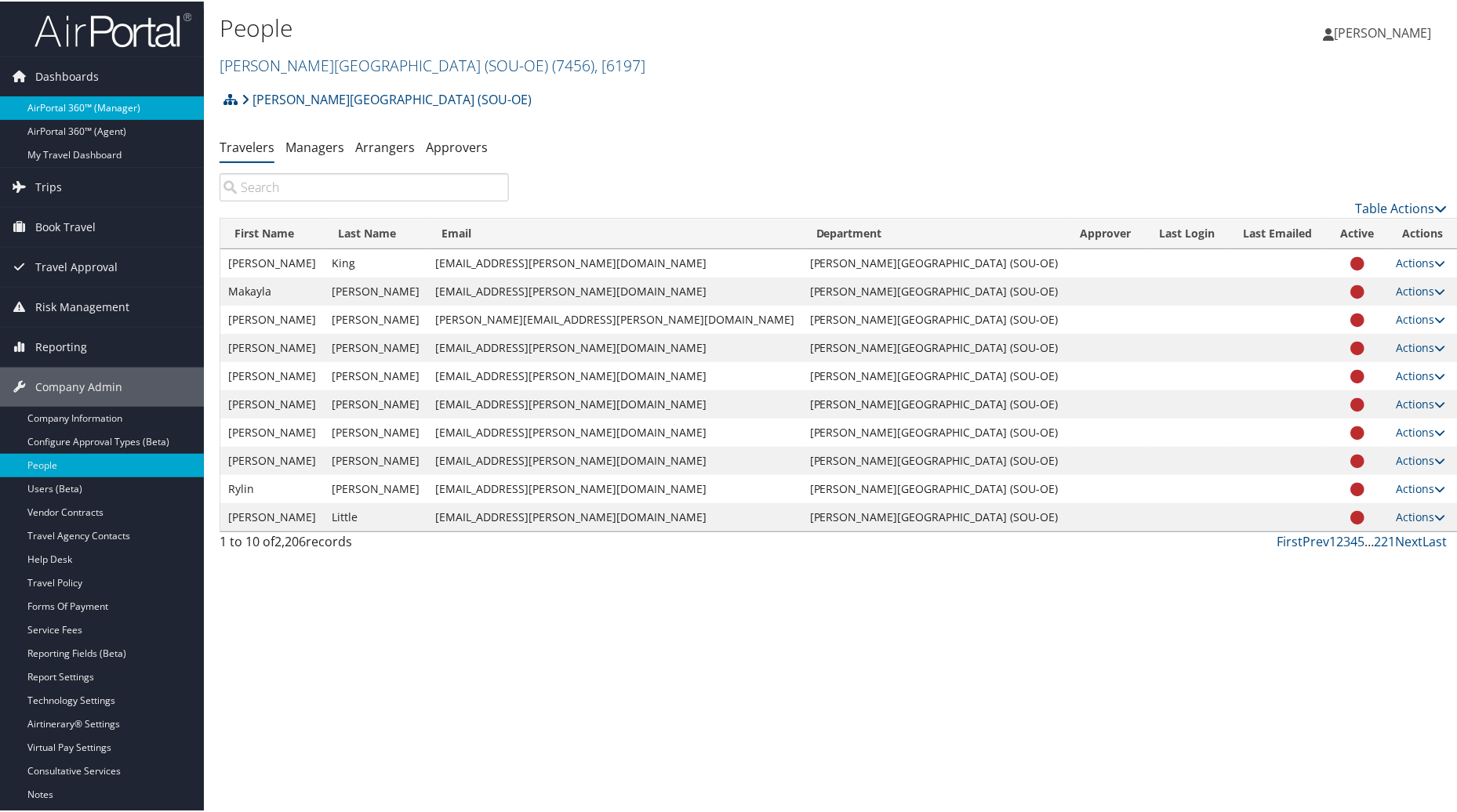
click at [59, 108] on link "AirPortal 360™ (Manager)" at bounding box center [102, 107] width 204 height 23
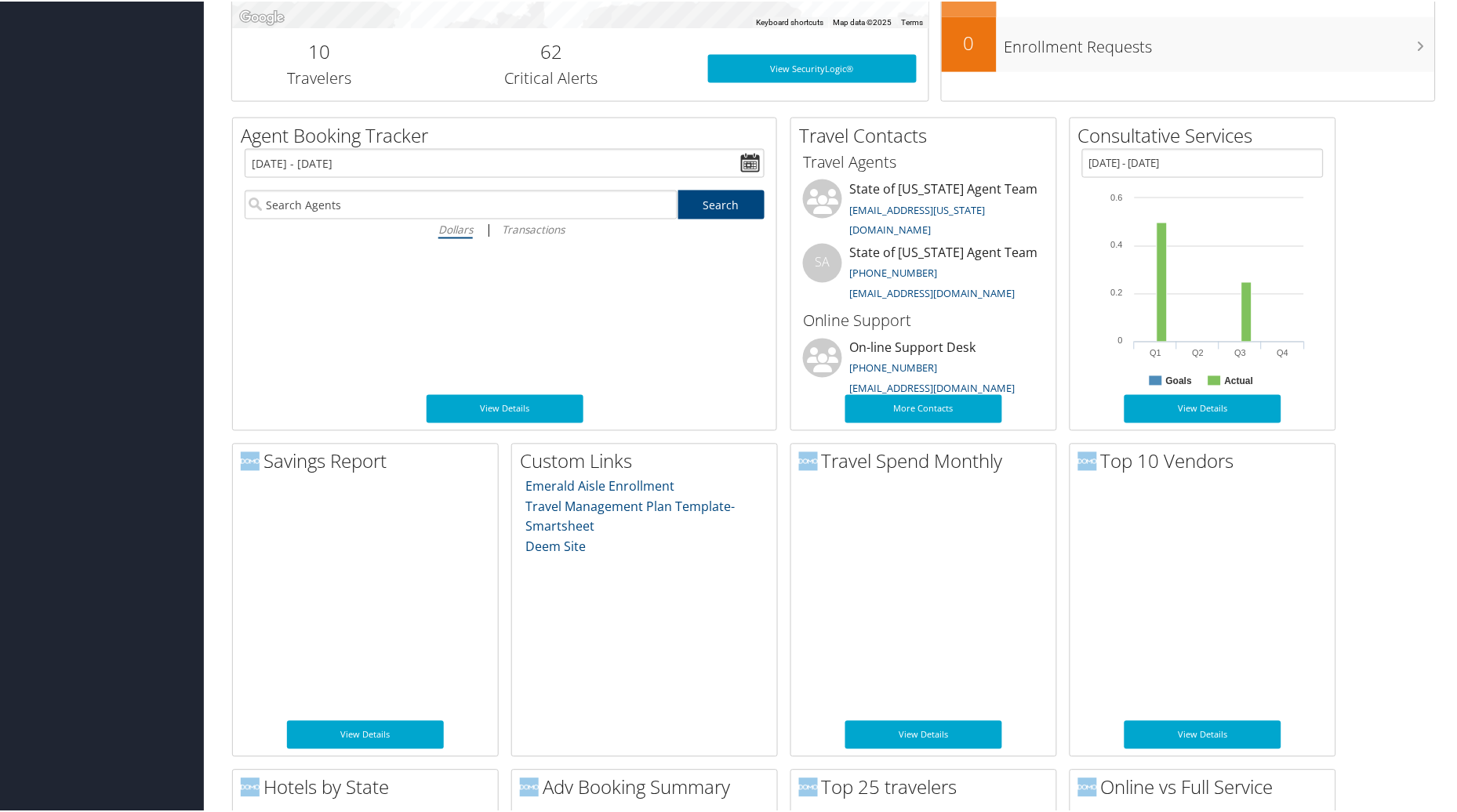
scroll to position [517, 0]
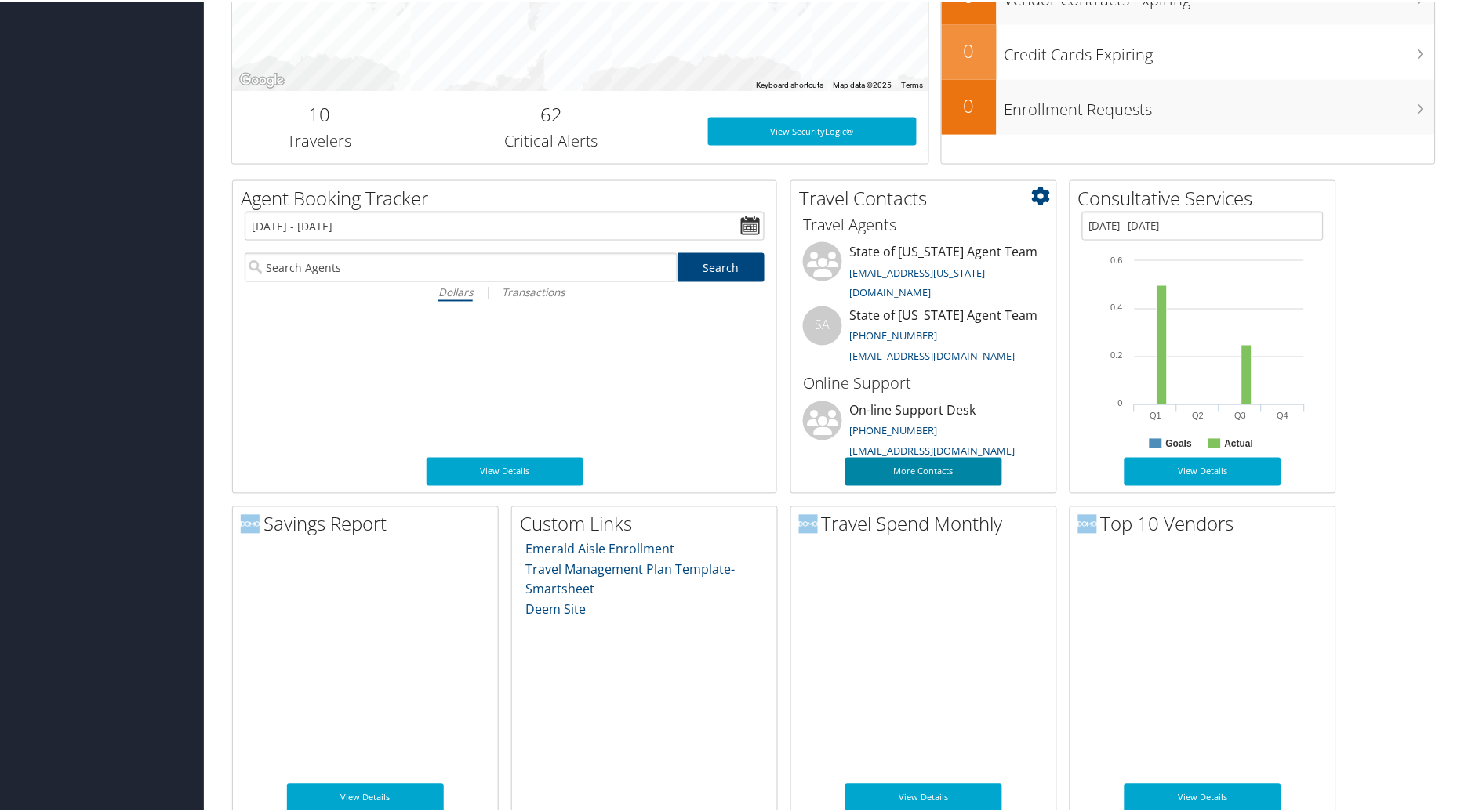
click at [946, 467] on link "More Contacts" at bounding box center [923, 471] width 157 height 28
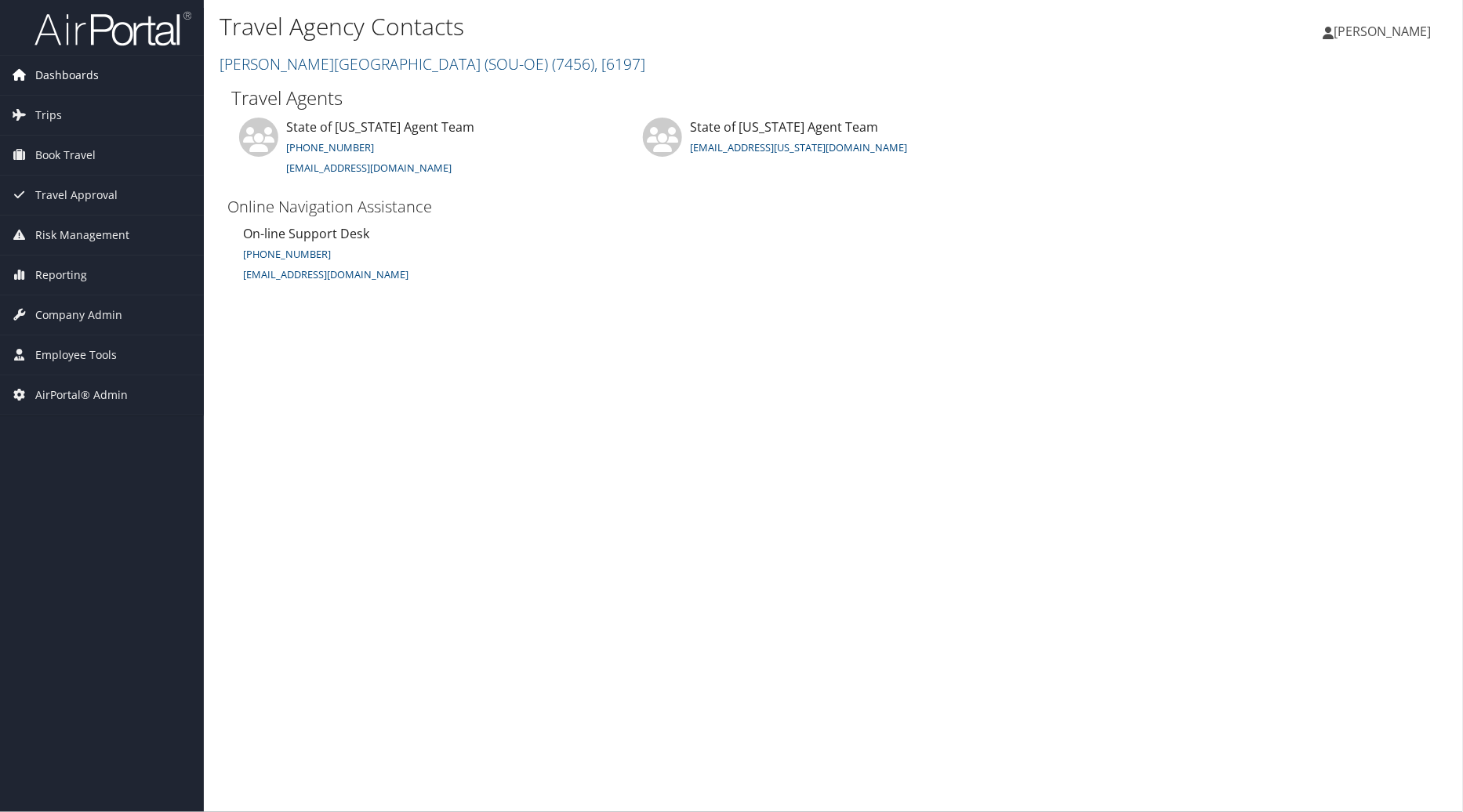
click at [73, 71] on span "Dashboards" at bounding box center [67, 75] width 63 height 39
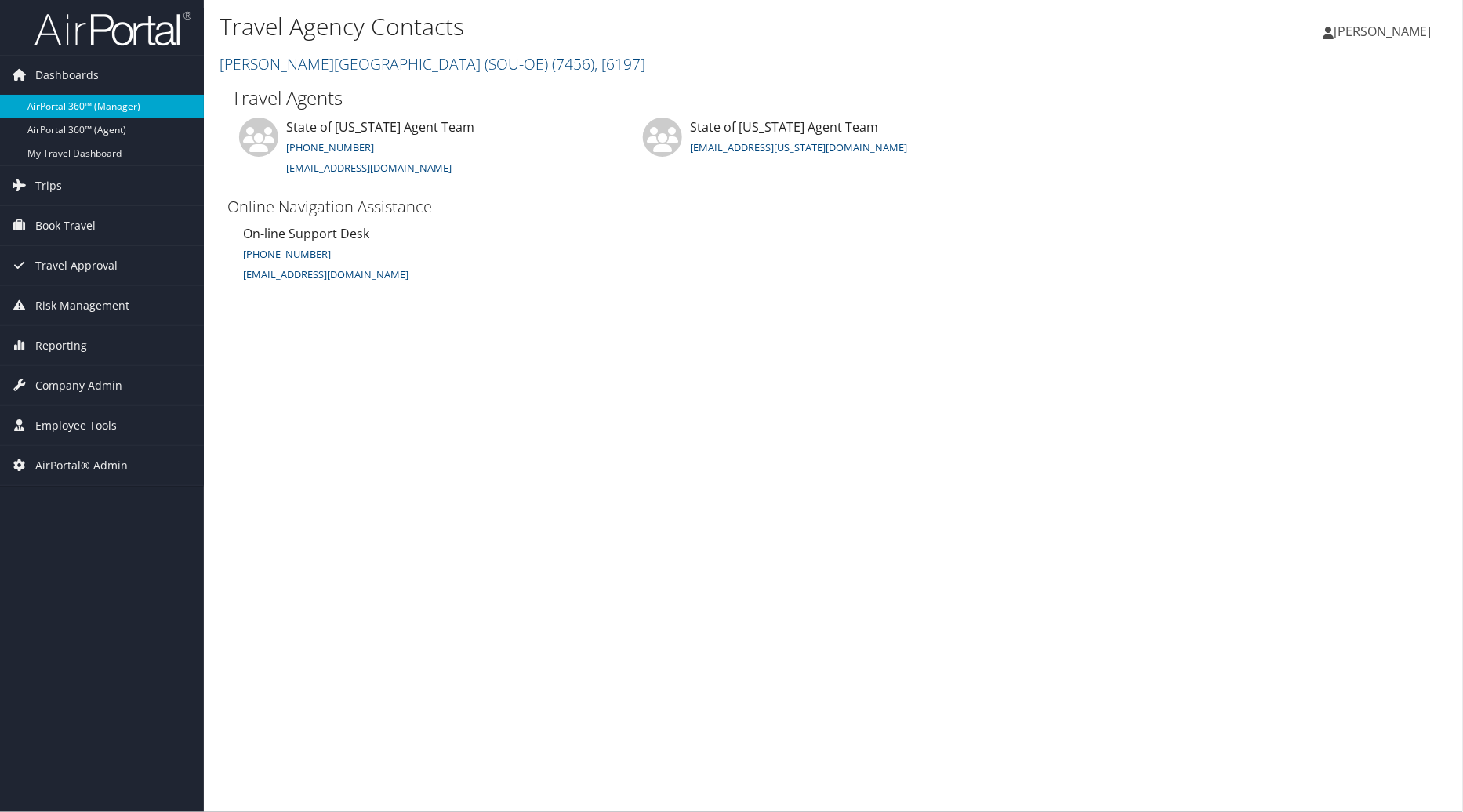
click at [71, 110] on link "AirPortal 360™ (Manager)" at bounding box center [102, 107] width 204 height 23
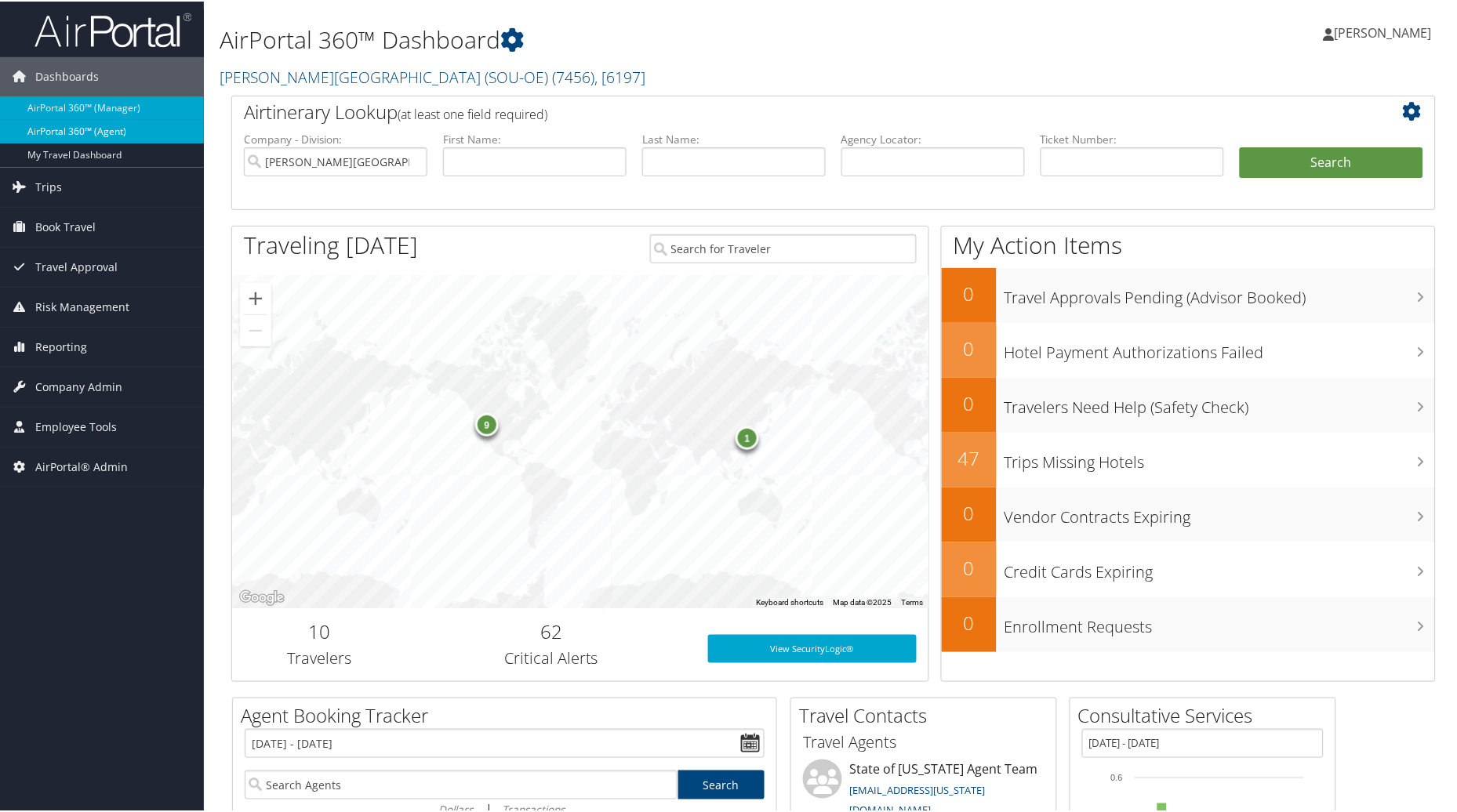
click at [49, 120] on link "AirPortal 360™ (Agent)" at bounding box center [102, 130] width 204 height 23
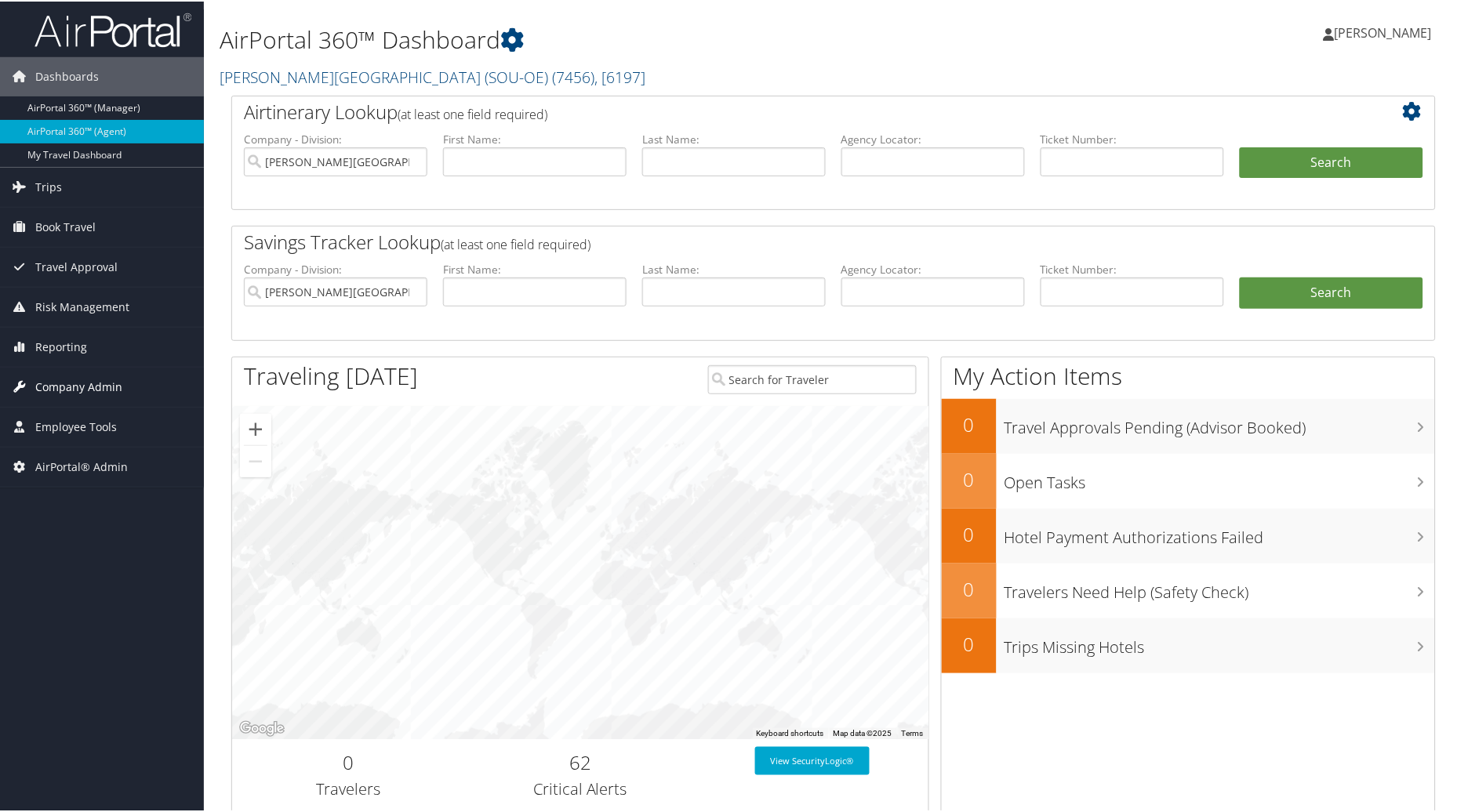
click at [61, 384] on span "Company Admin" at bounding box center [78, 386] width 87 height 39
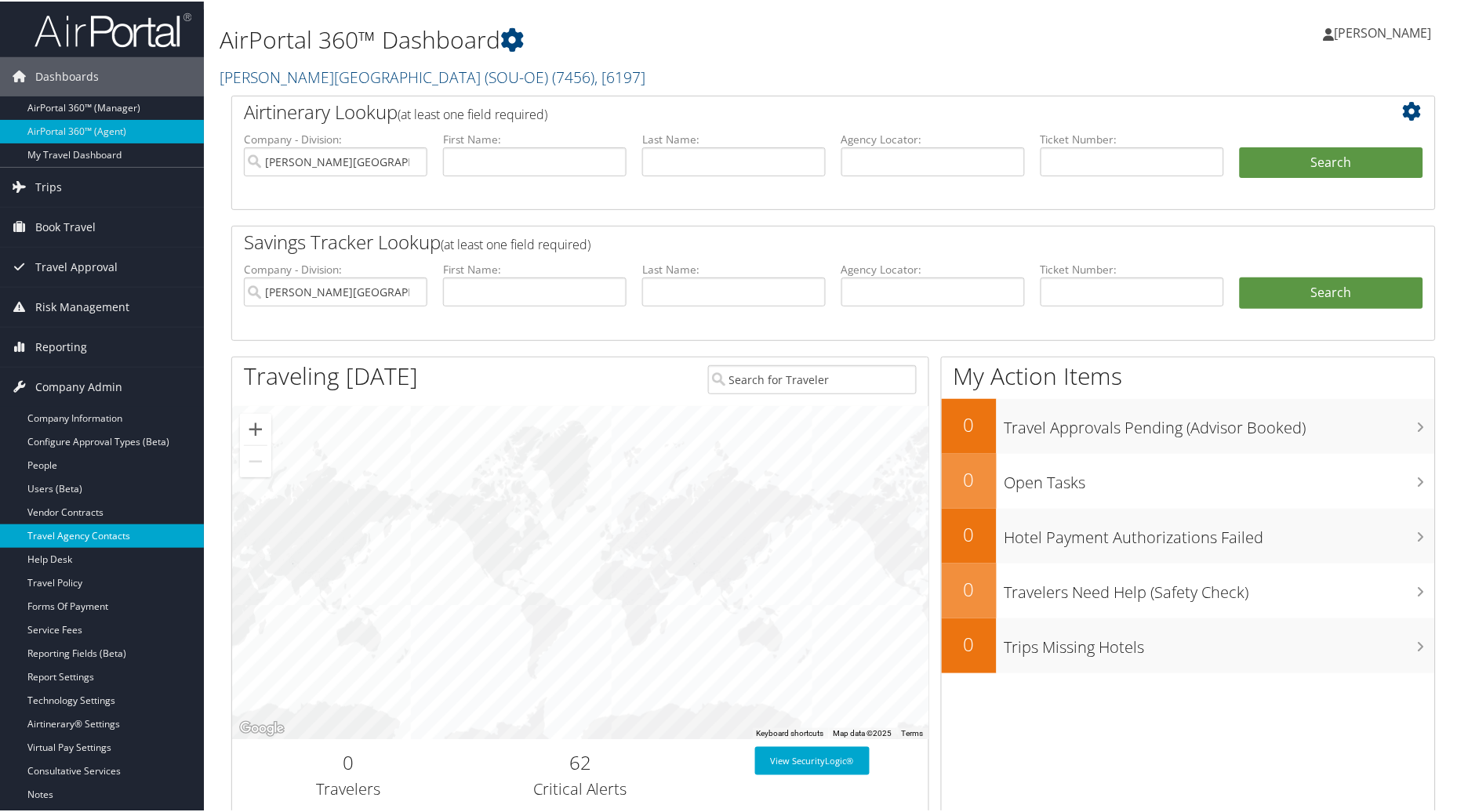
click at [61, 536] on link "Travel Agency Contacts" at bounding box center [102, 534] width 204 height 23
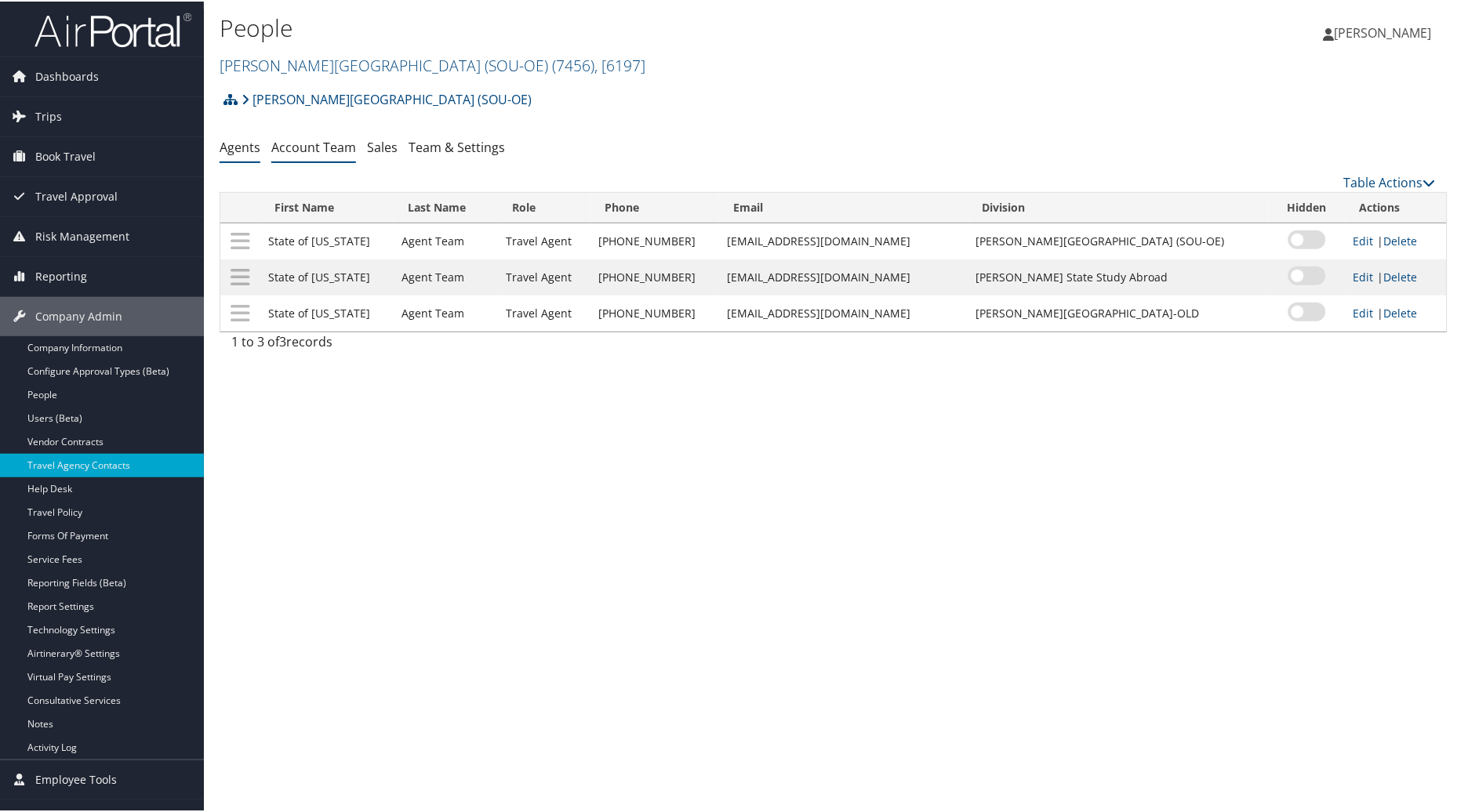
drag, startPoint x: 332, startPoint y: 129, endPoint x: 323, endPoint y: 152, distance: 24.7
click at [323, 152] on div "[PERSON_NAME][GEOGRAPHIC_DATA] (SOU-OE) Account Structure [PERSON_NAME][GEOGRAP…" at bounding box center [833, 220] width 1228 height 276
click at [311, 149] on link "Account Team" at bounding box center [313, 145] width 84 height 18
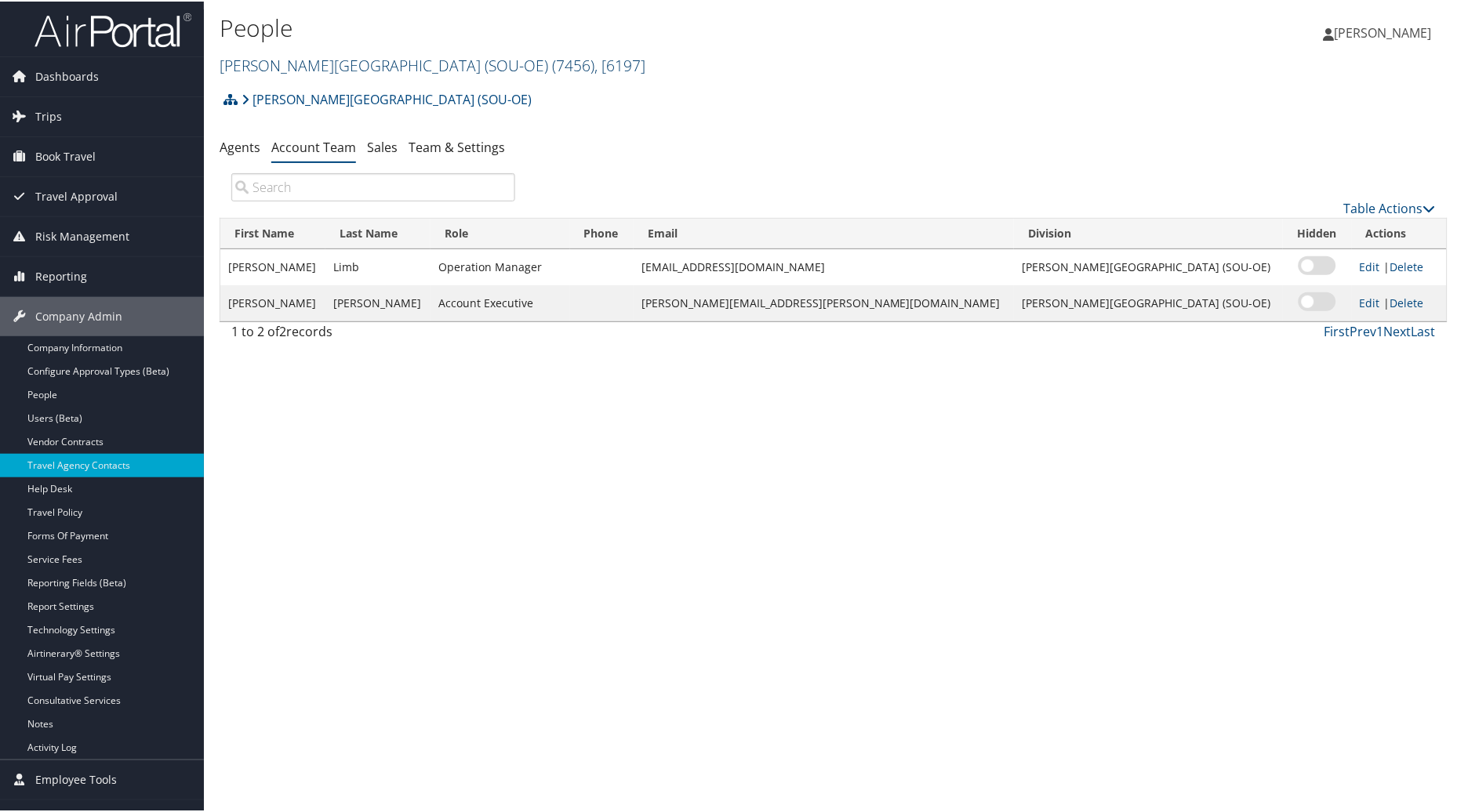
click at [295, 65] on link "[PERSON_NAME][GEOGRAPHIC_DATA] (SOU-OE) ( 7456 ) , [ 6197 ]" at bounding box center [433, 63] width 426 height 21
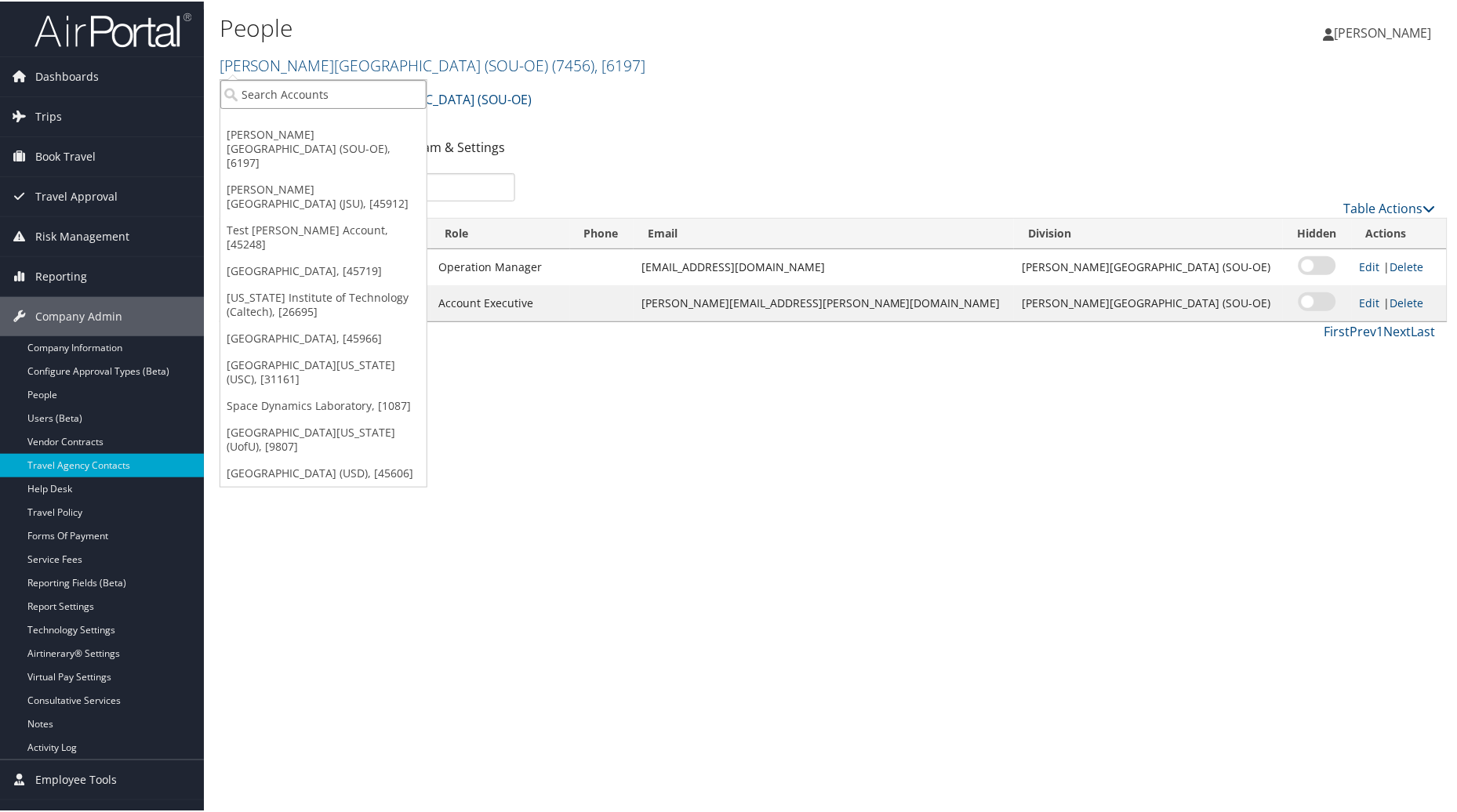
click at [259, 95] on input "search" at bounding box center [323, 93] width 206 height 29
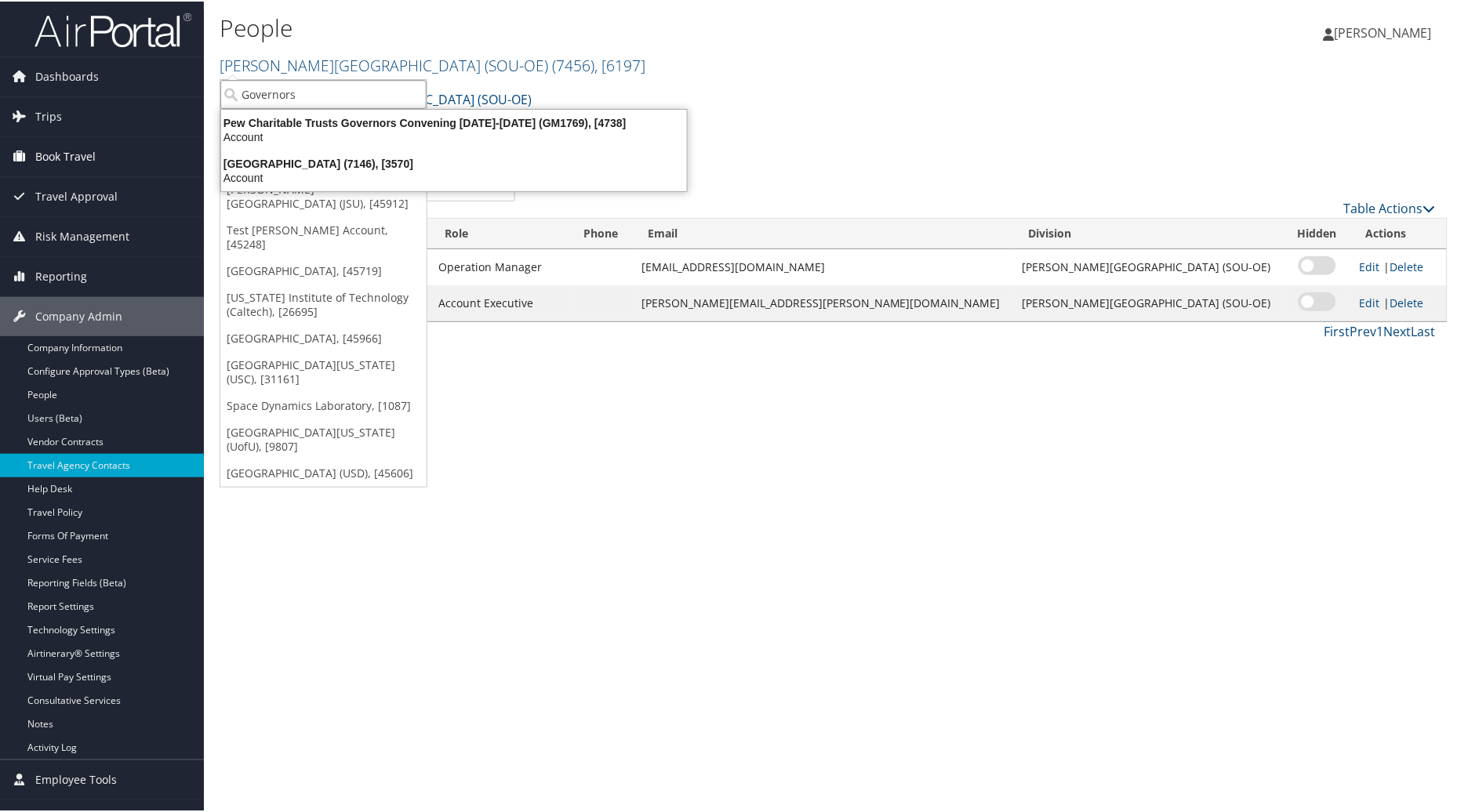
type input "Governors"
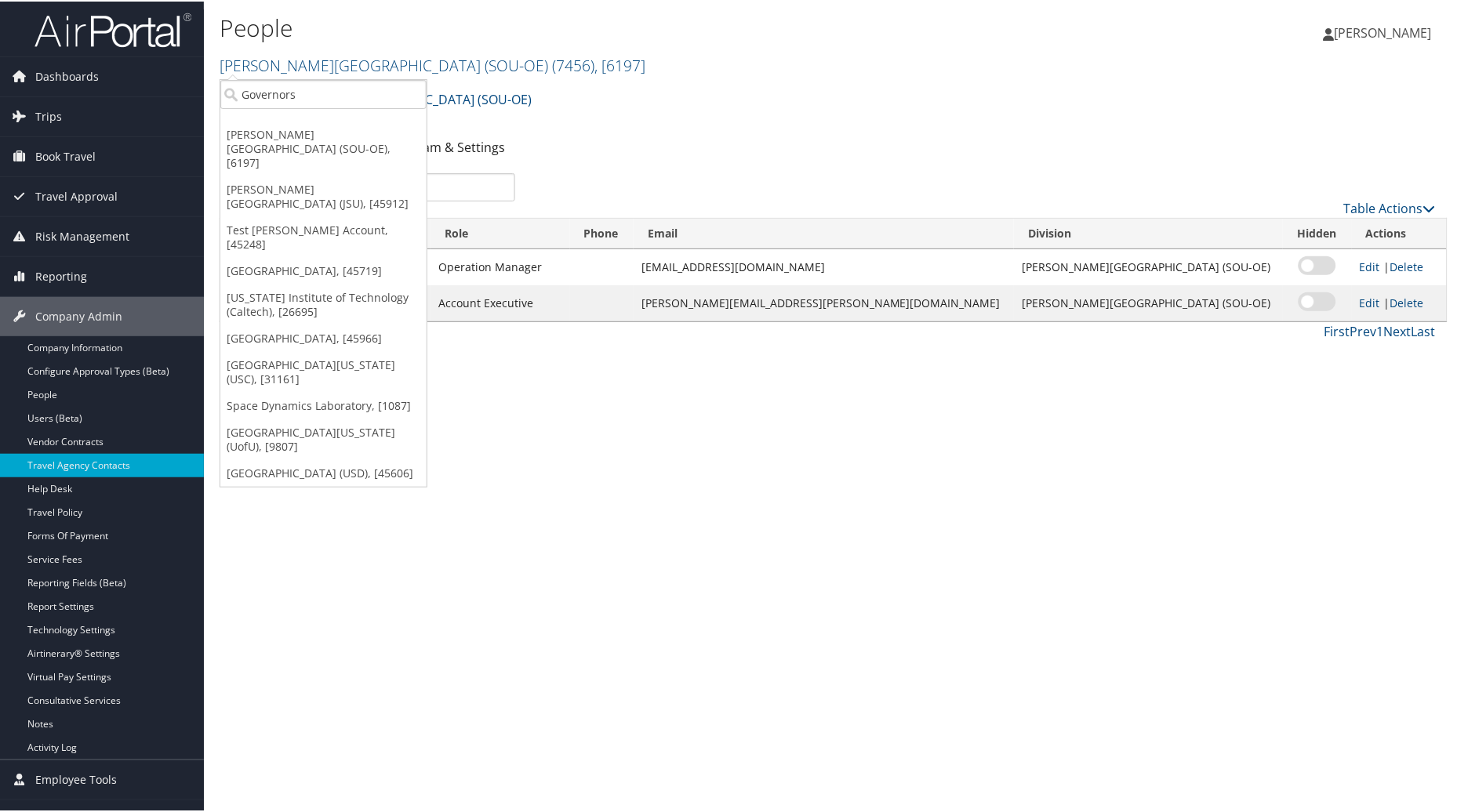
click at [797, 496] on div "People Weber State University (SOU-OE) ( 7456 ) , [ 6197 ] Weber State Universi…" at bounding box center [833, 406] width 1259 height 812
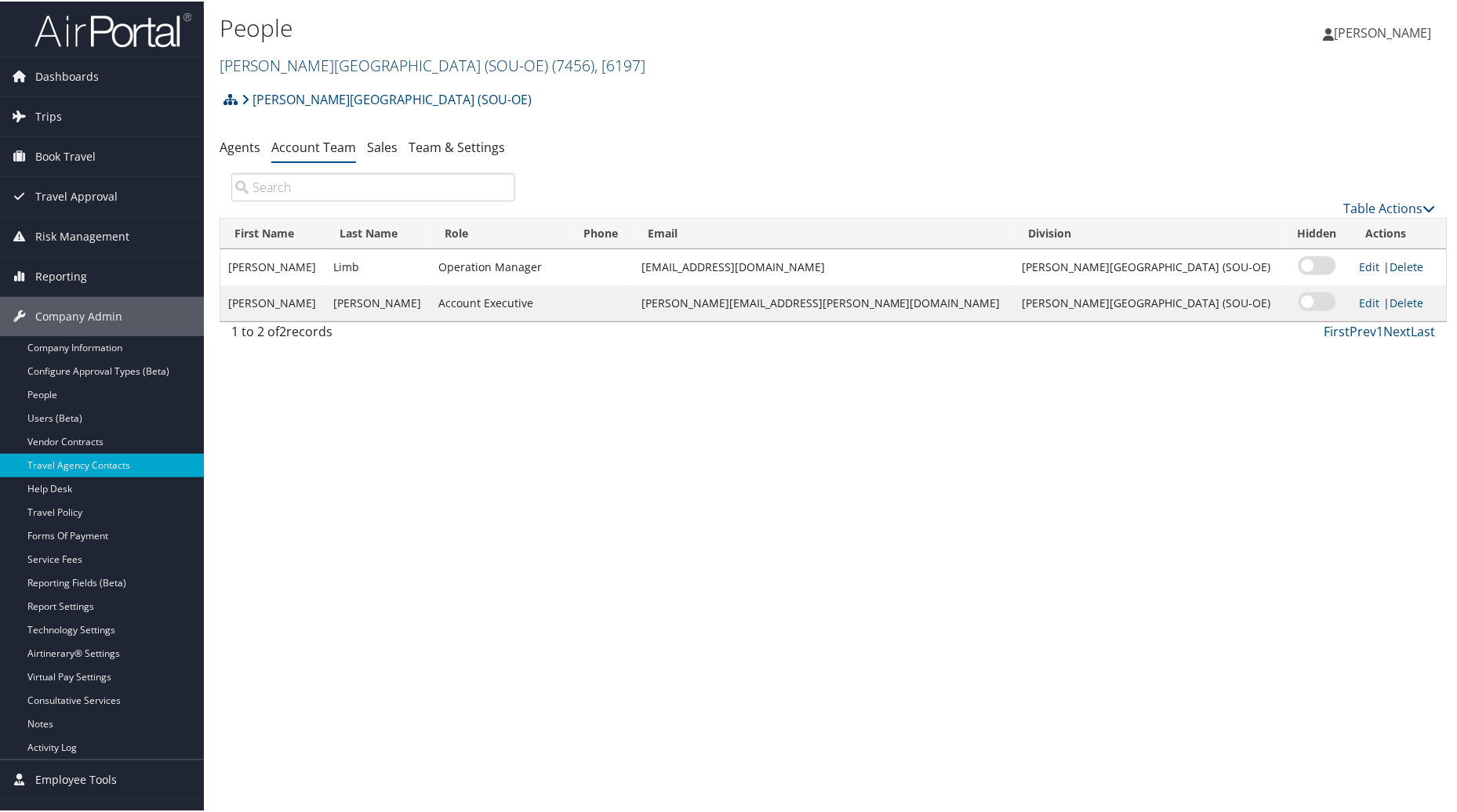
click at [434, 61] on link "Weber State University (SOU-OE) ( 7456 ) , [ 6197 ]" at bounding box center [433, 63] width 426 height 21
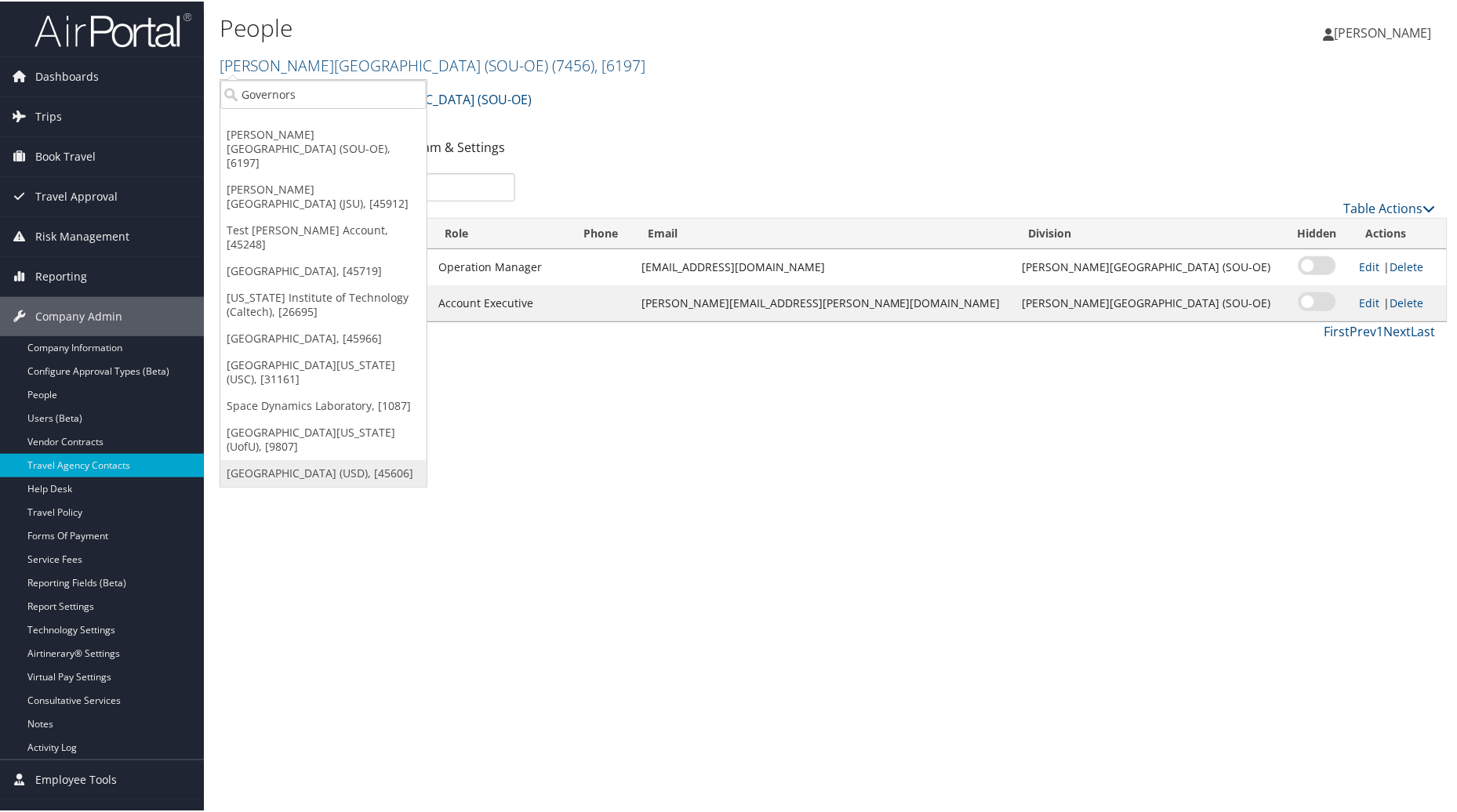
click at [316, 458] on link "[GEOGRAPHIC_DATA] (USD), [45606]" at bounding box center [323, 472] width 206 height 27
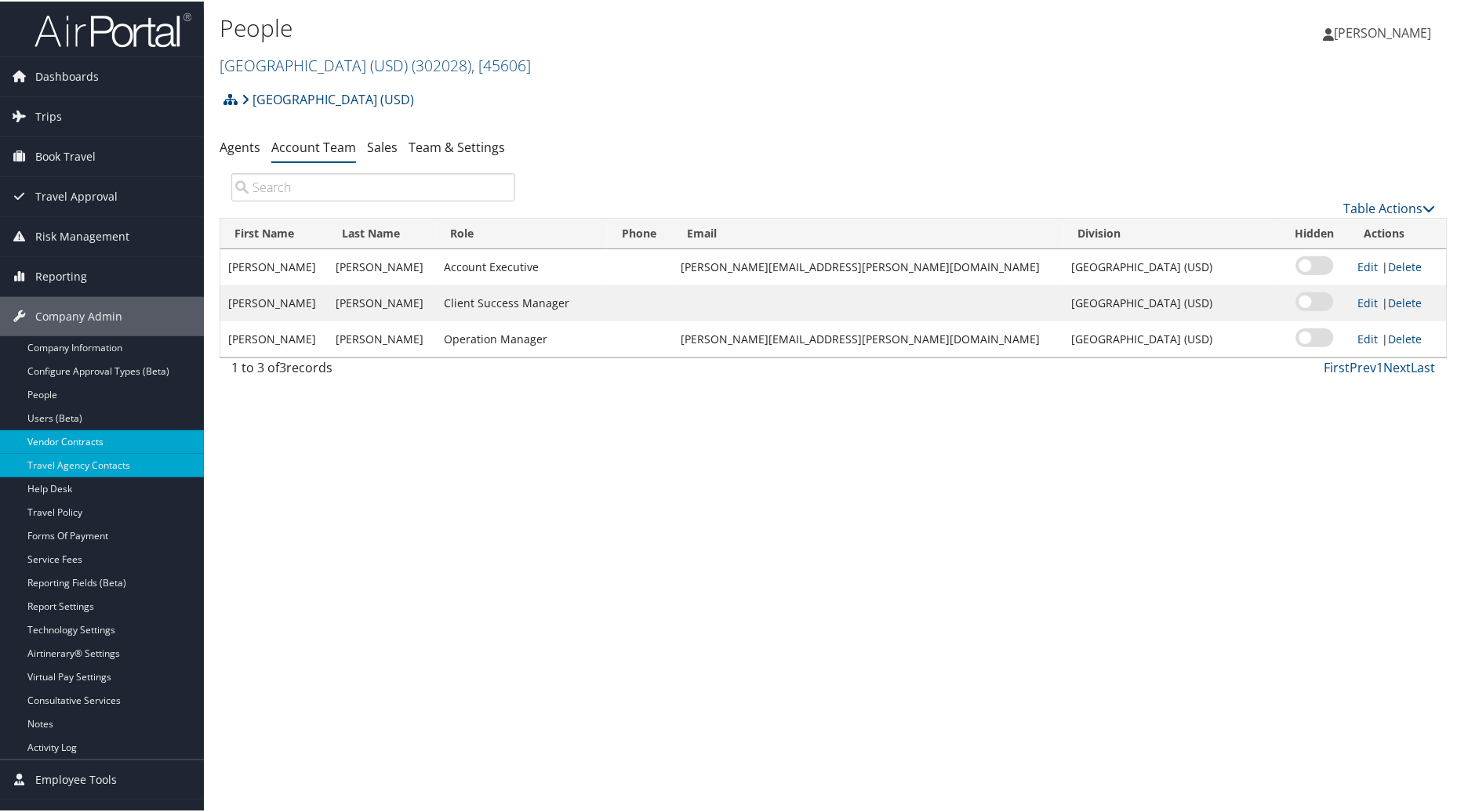
click at [68, 443] on link "Vendor Contracts" at bounding box center [102, 441] width 204 height 23
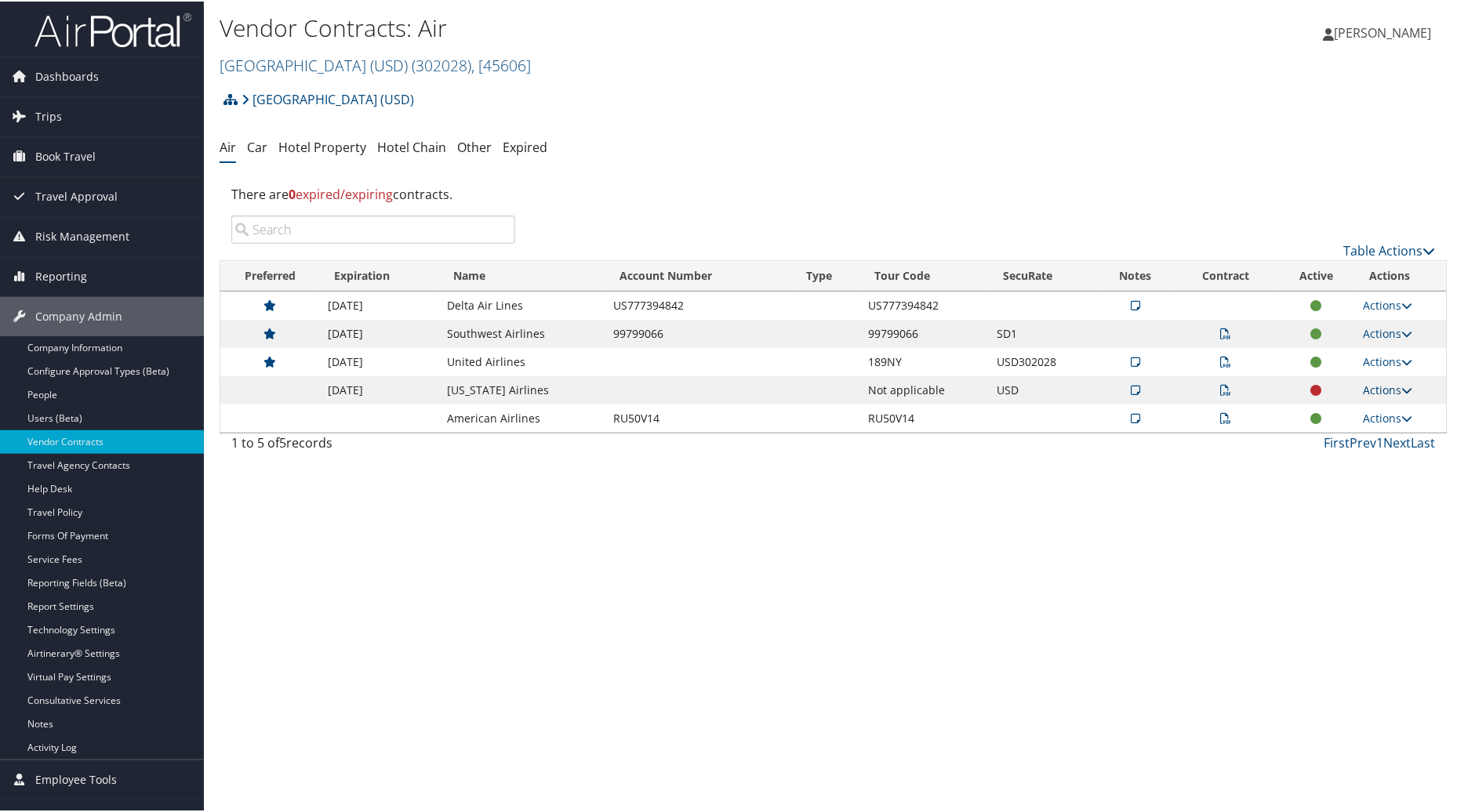
click at [1379, 390] on link "Actions" at bounding box center [1388, 388] width 49 height 15
click at [1337, 462] on link "Edit Contract" at bounding box center [1352, 465] width 104 height 27
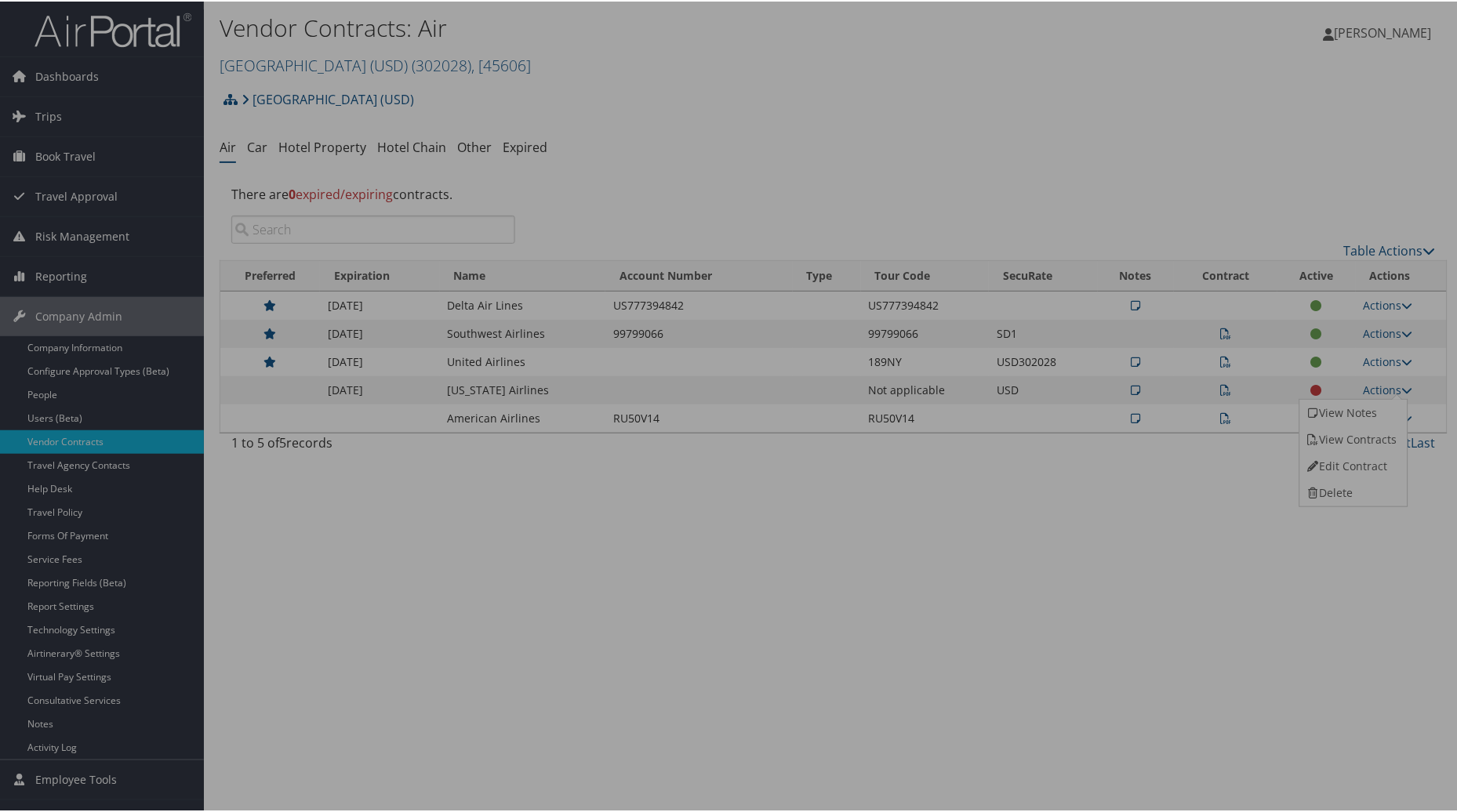
select select "[object Object]"
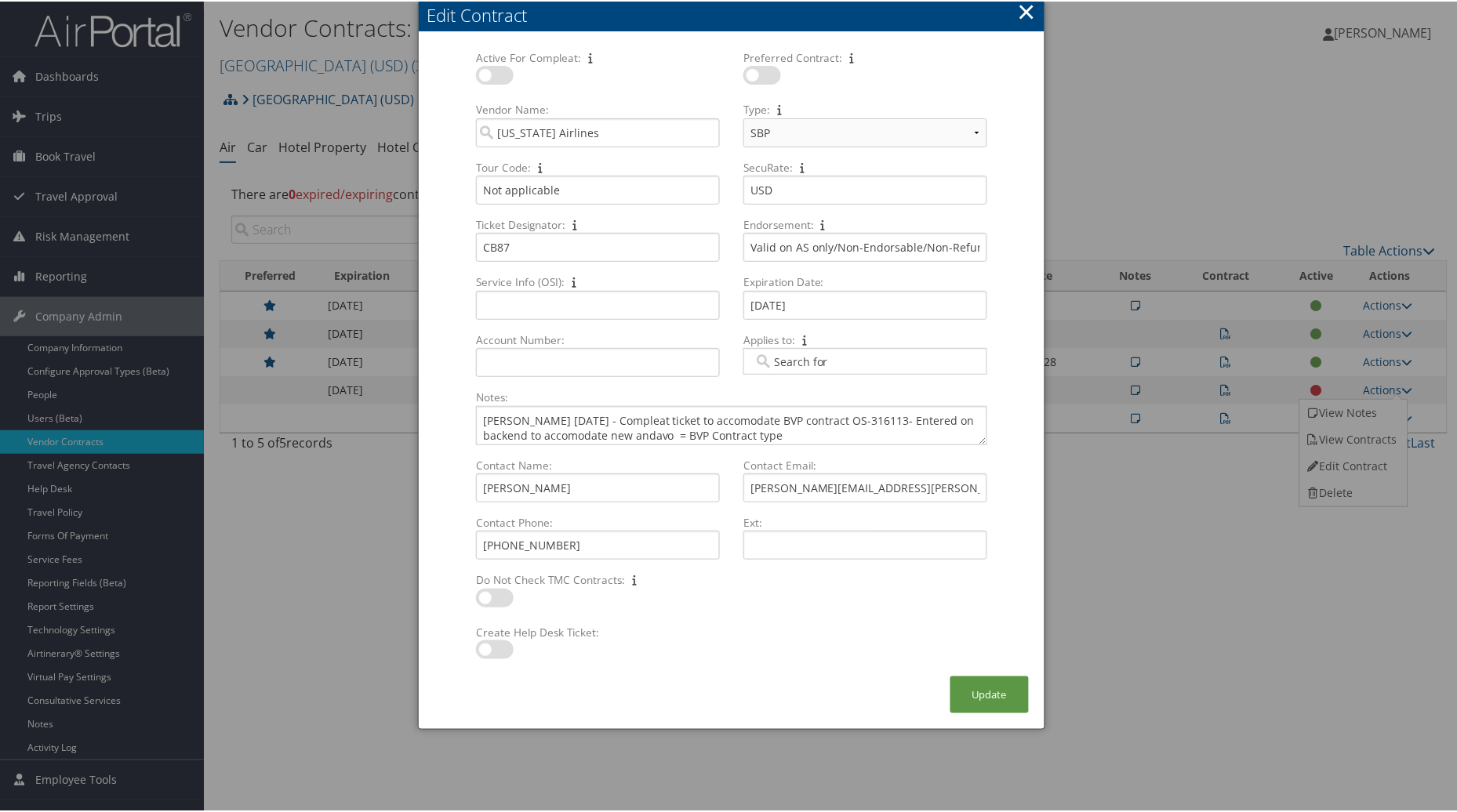
click at [1024, 14] on button "×" at bounding box center [1027, 10] width 18 height 32
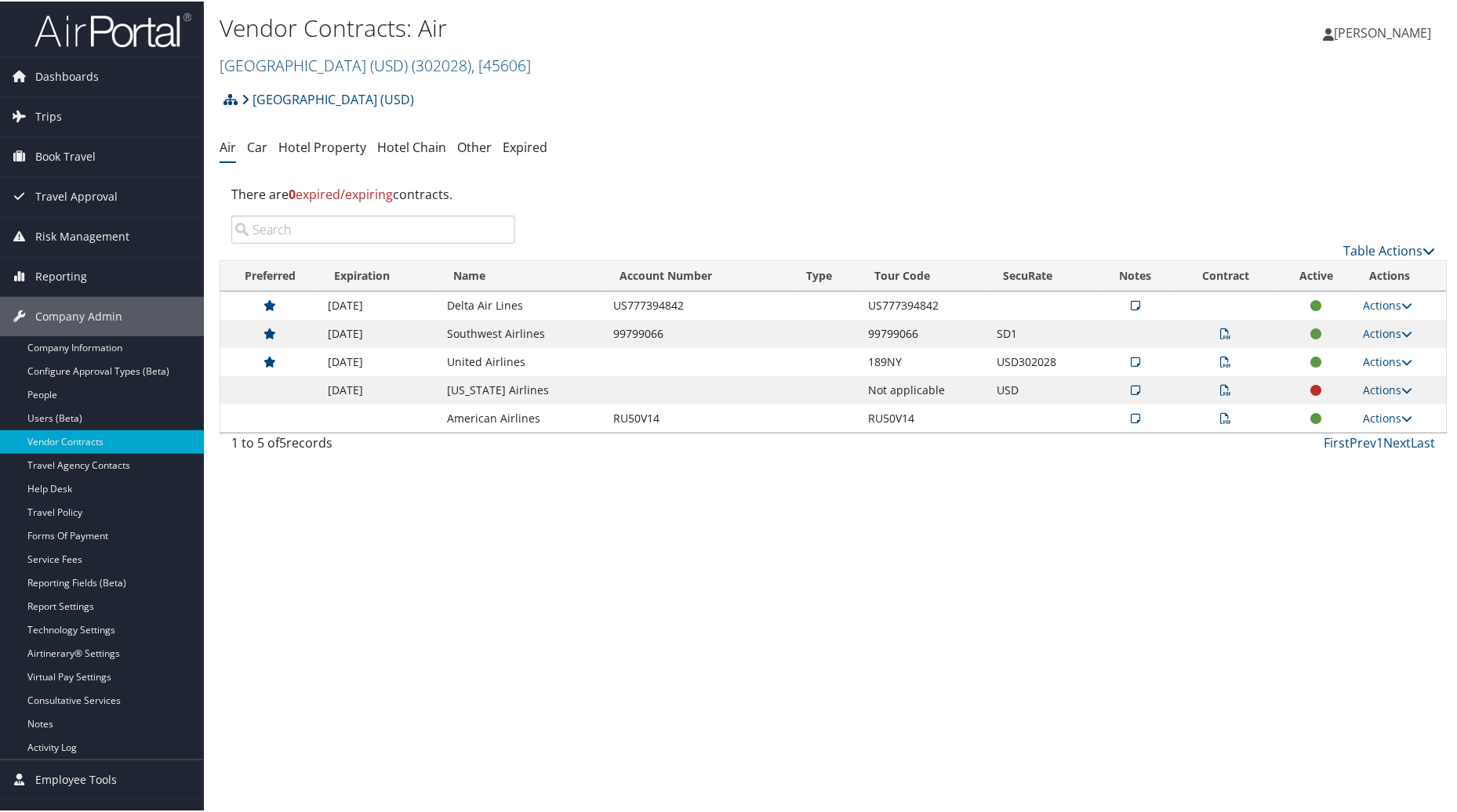
click at [1131, 390] on icon at bounding box center [1136, 388] width 9 height 11
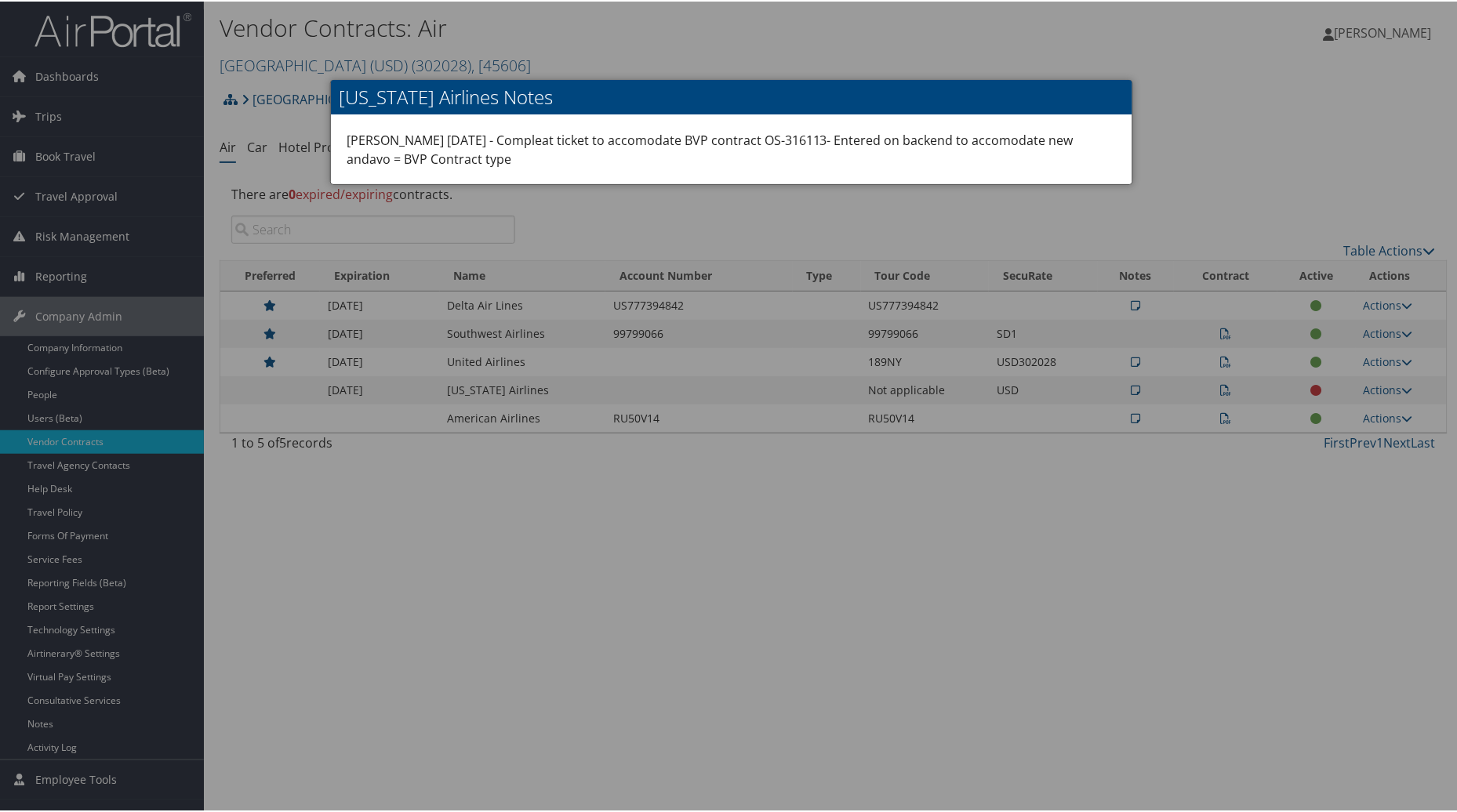
click at [1279, 155] on div at bounding box center [731, 406] width 1463 height 812
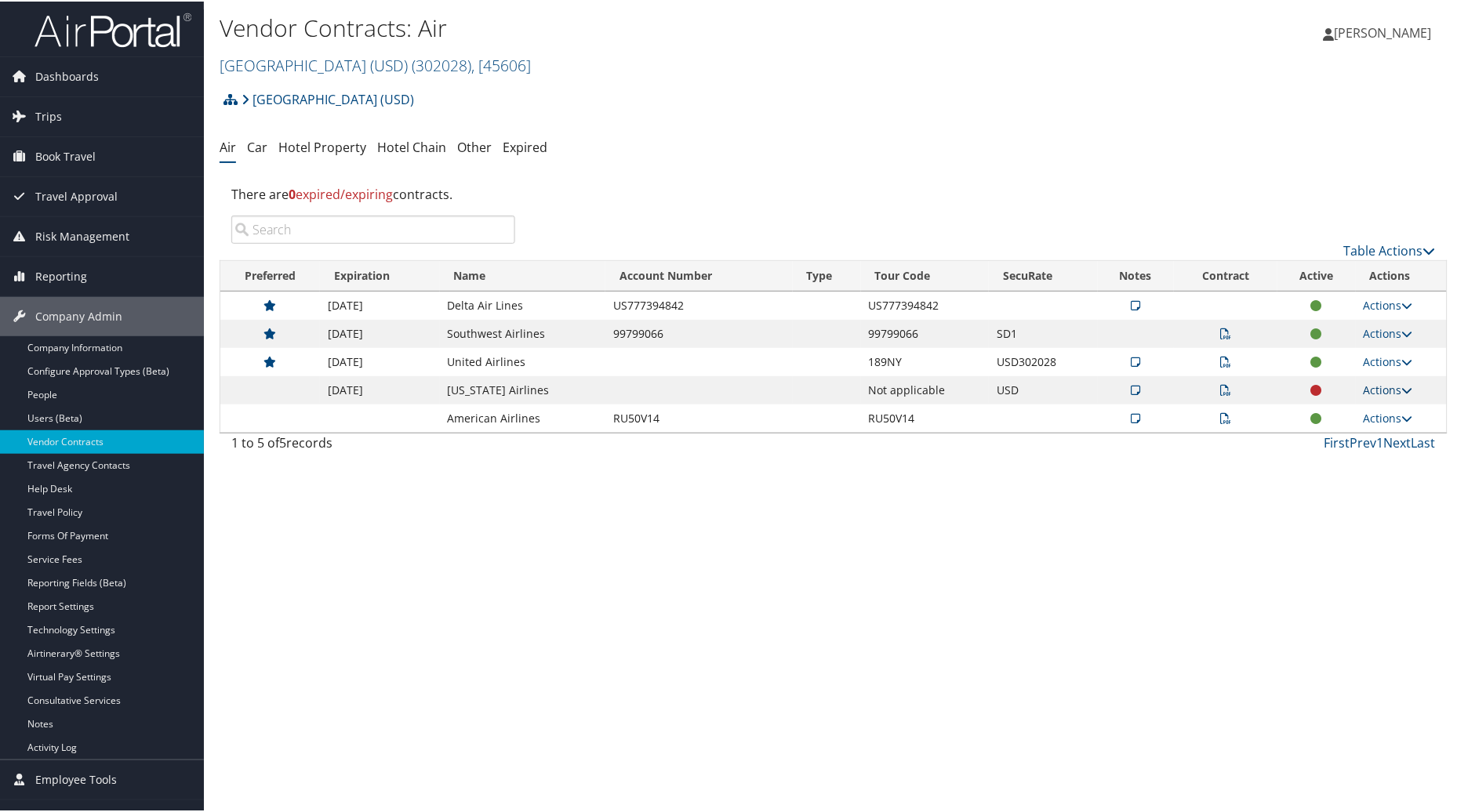
click at [1374, 386] on link "Actions" at bounding box center [1388, 388] width 49 height 15
click at [1316, 461] on icon at bounding box center [1313, 464] width 14 height 11
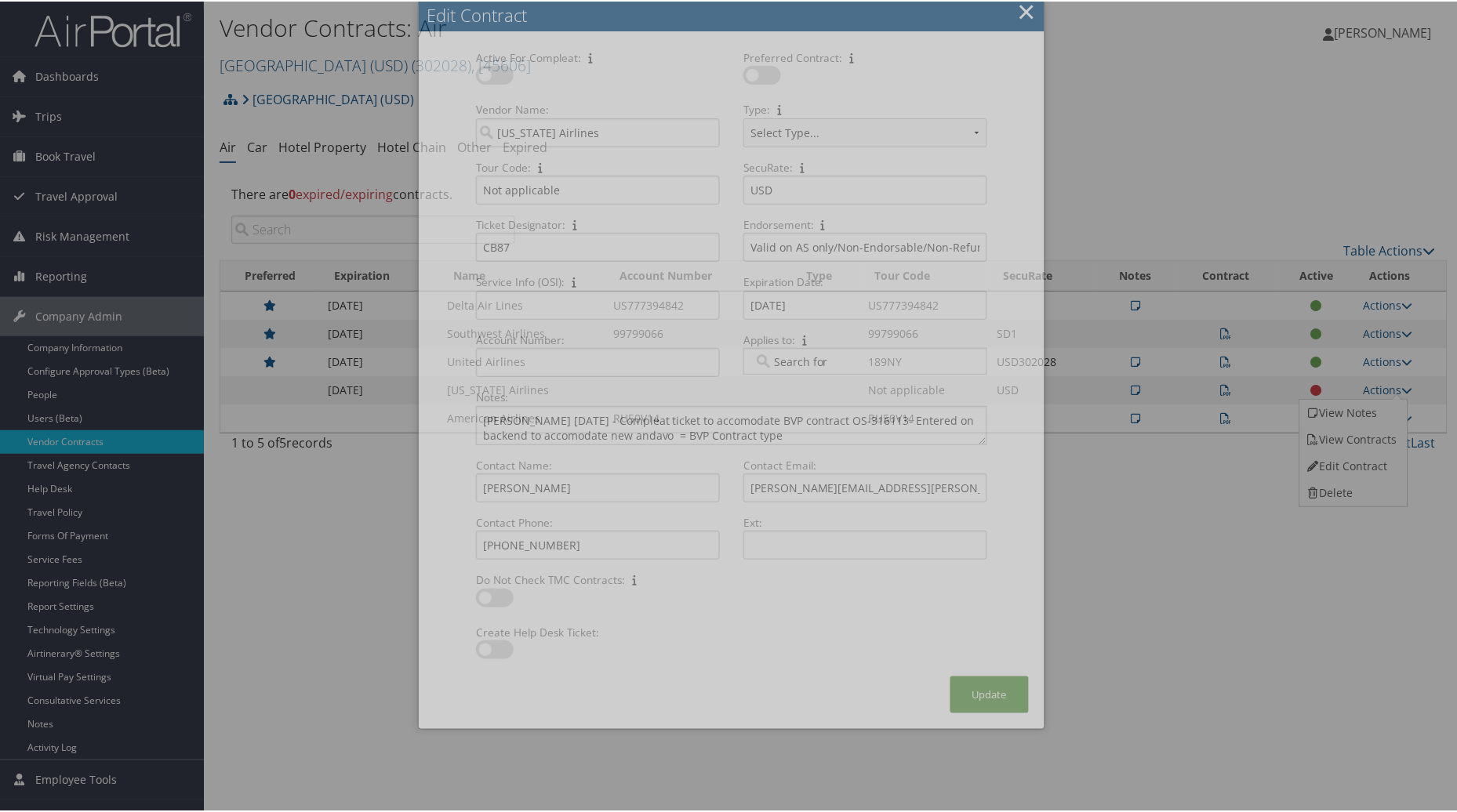
select select "[object Object]"
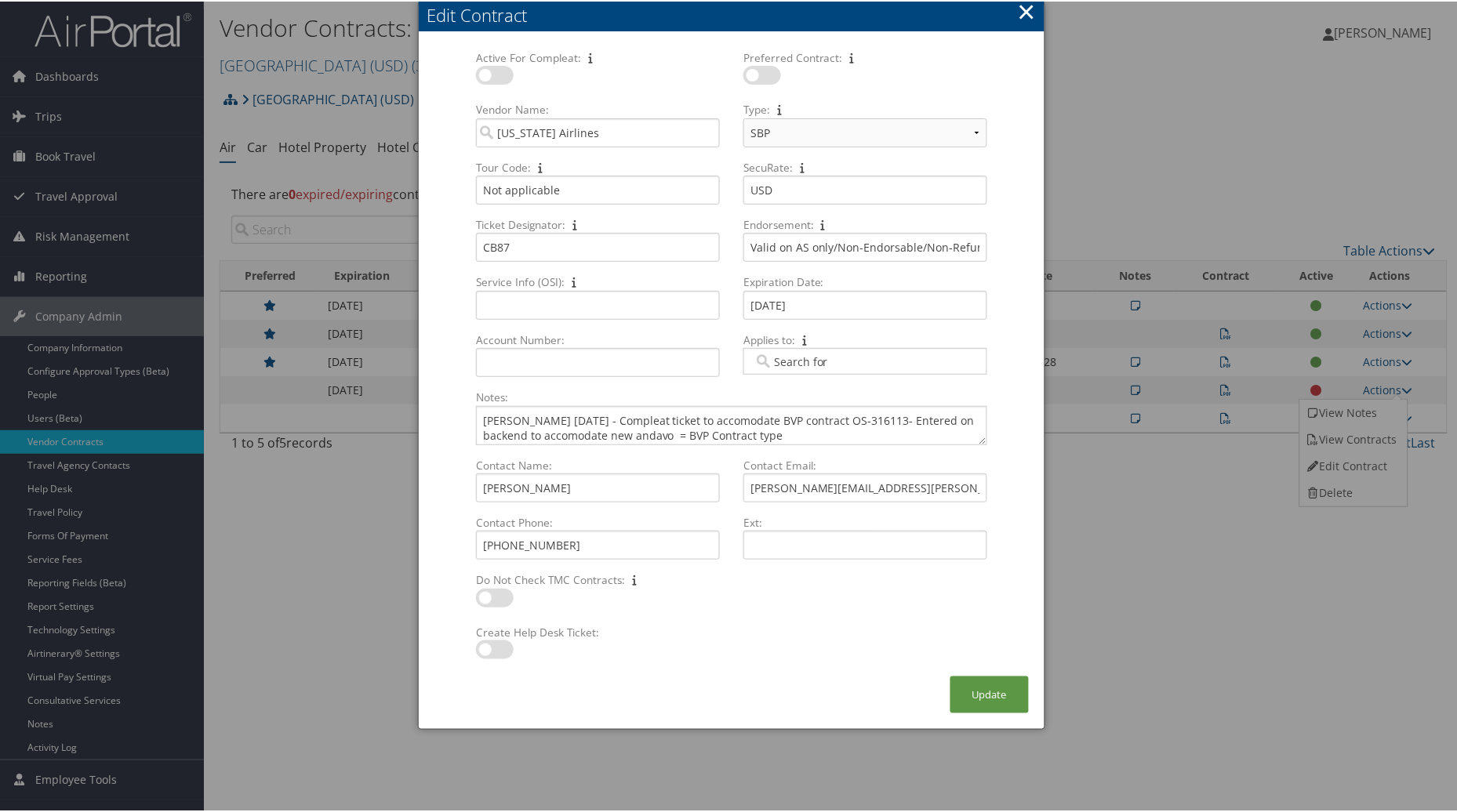
click at [1019, 12] on button "×" at bounding box center [1027, 10] width 18 height 32
